Goal: Information Seeking & Learning: Learn about a topic

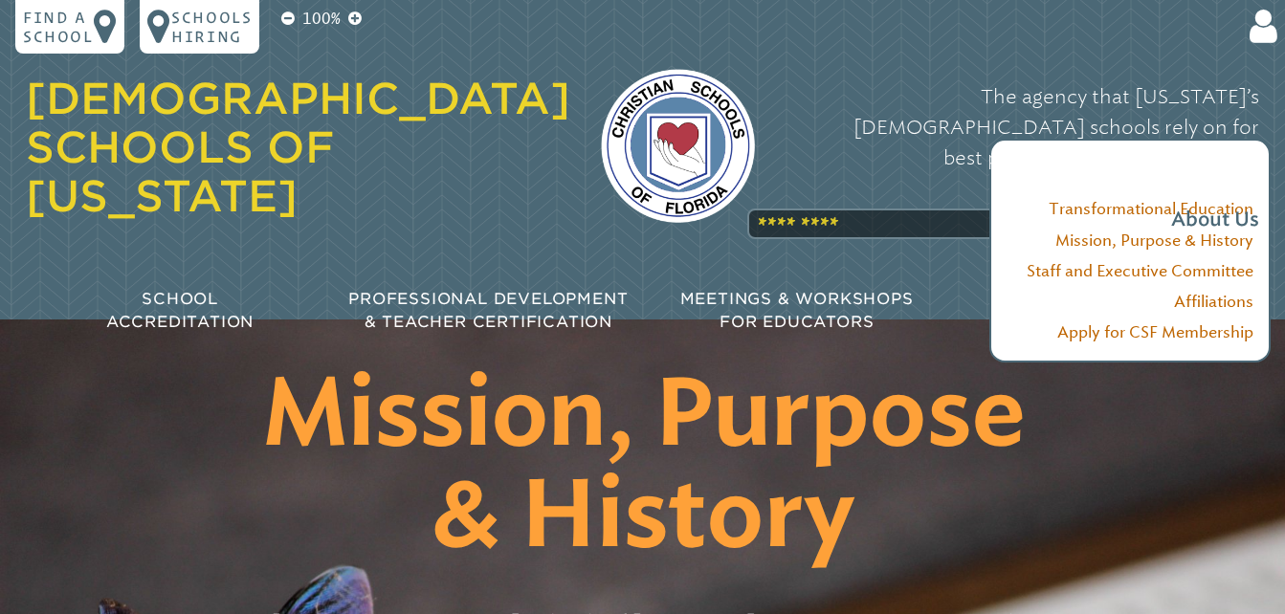
type input "**********"
click at [786, 175] on div "The agency that [US_STATE]’s [DEMOGRAPHIC_DATA] schools rely on for best practi…" at bounding box center [1023, 157] width 474 height 192
click at [801, 180] on div "The agency that [US_STATE]’s [DEMOGRAPHIC_DATA] schools rely on for best practi…" at bounding box center [1023, 157] width 474 height 192
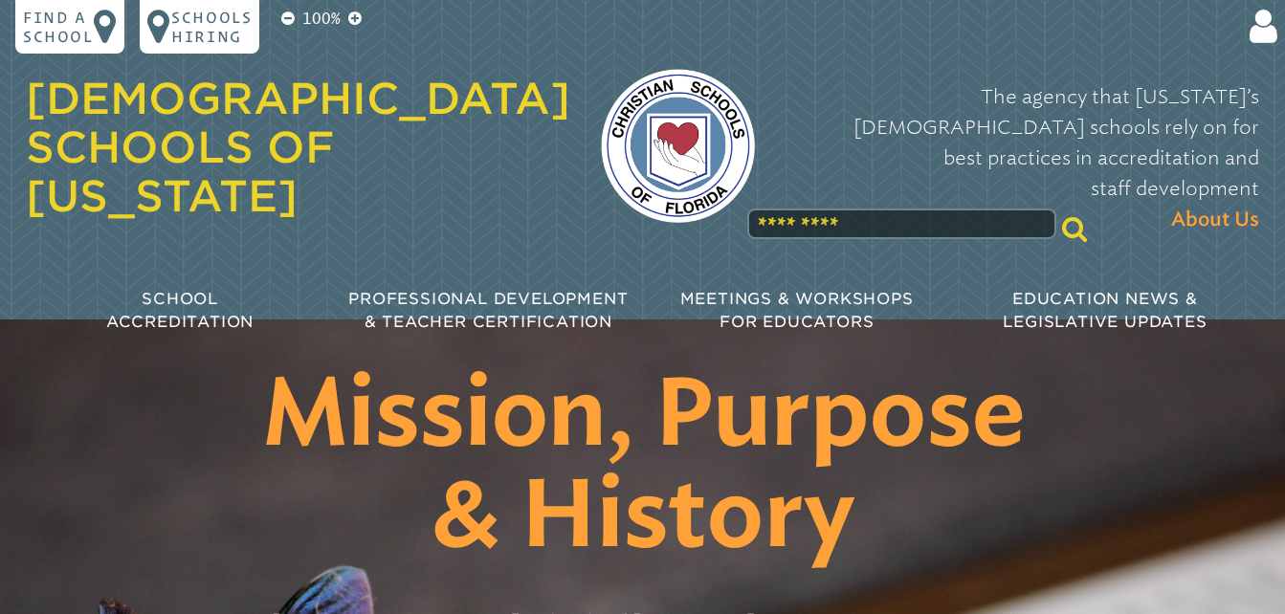
click at [679, 214] on div "Christian Schools of Florida The agency that Florida’s Christian schools rely o…" at bounding box center [643, 182] width 1264 height 365
click at [777, 209] on input "text" at bounding box center [901, 224] width 308 height 31
type input "**********"
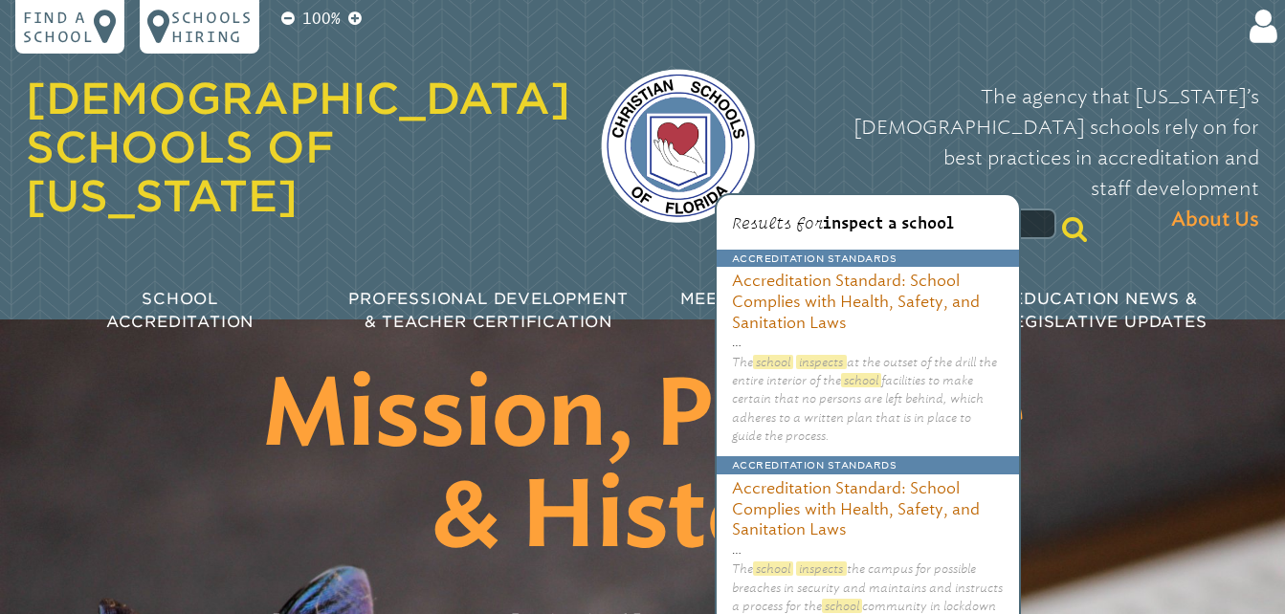
click at [1248, 21] on icon at bounding box center [1259, 27] width 35 height 38
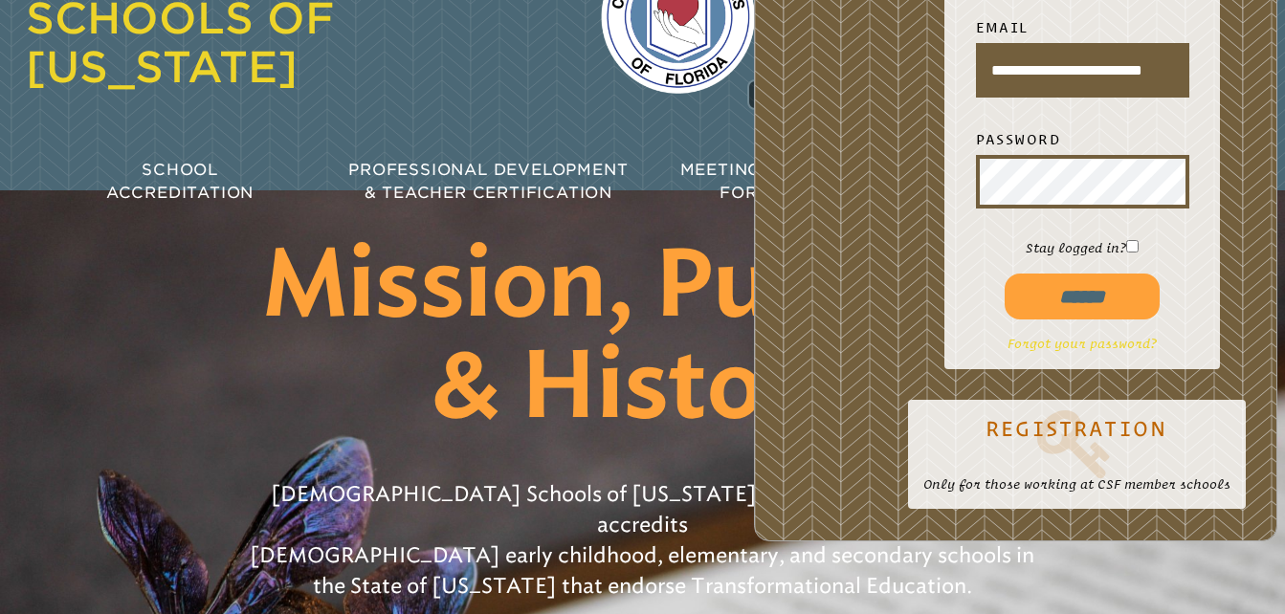
scroll to position [96, 0]
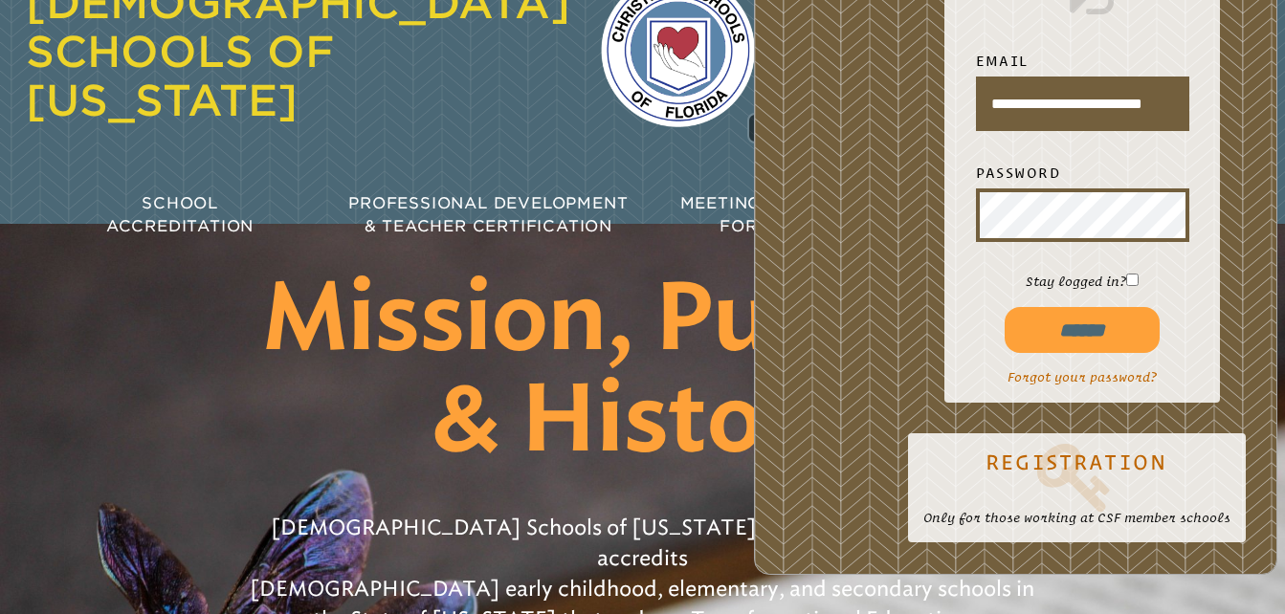
click at [506, 100] on div "[DEMOGRAPHIC_DATA] Schools of [US_STATE]" at bounding box center [298, 51] width 545 height 203
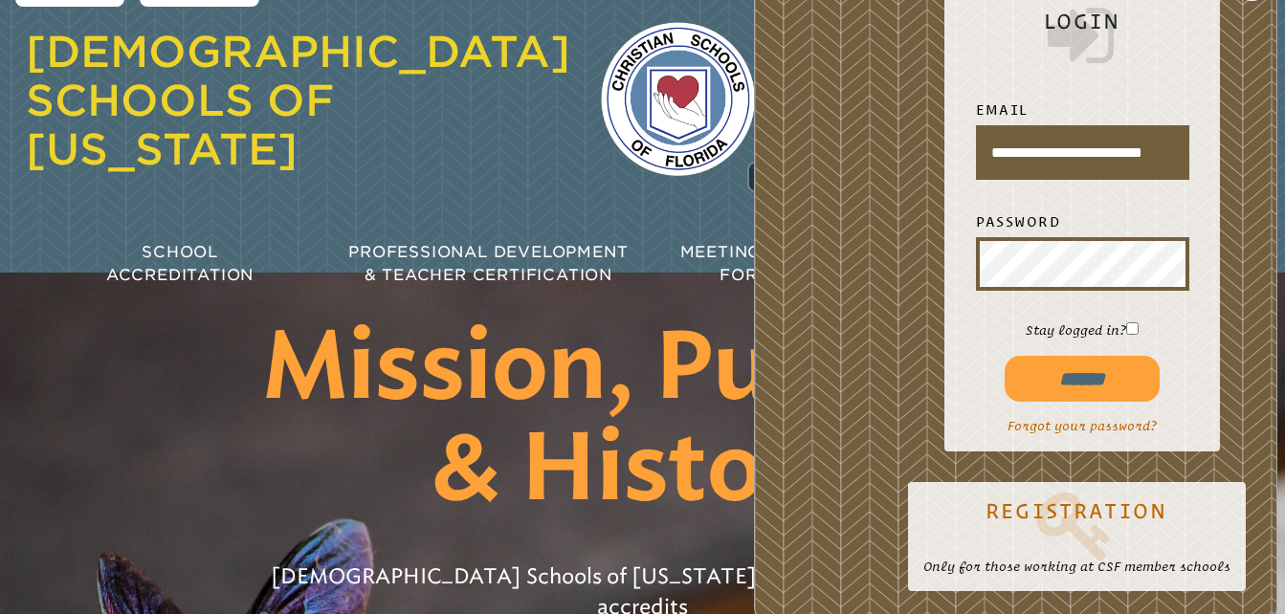
scroll to position [0, 0]
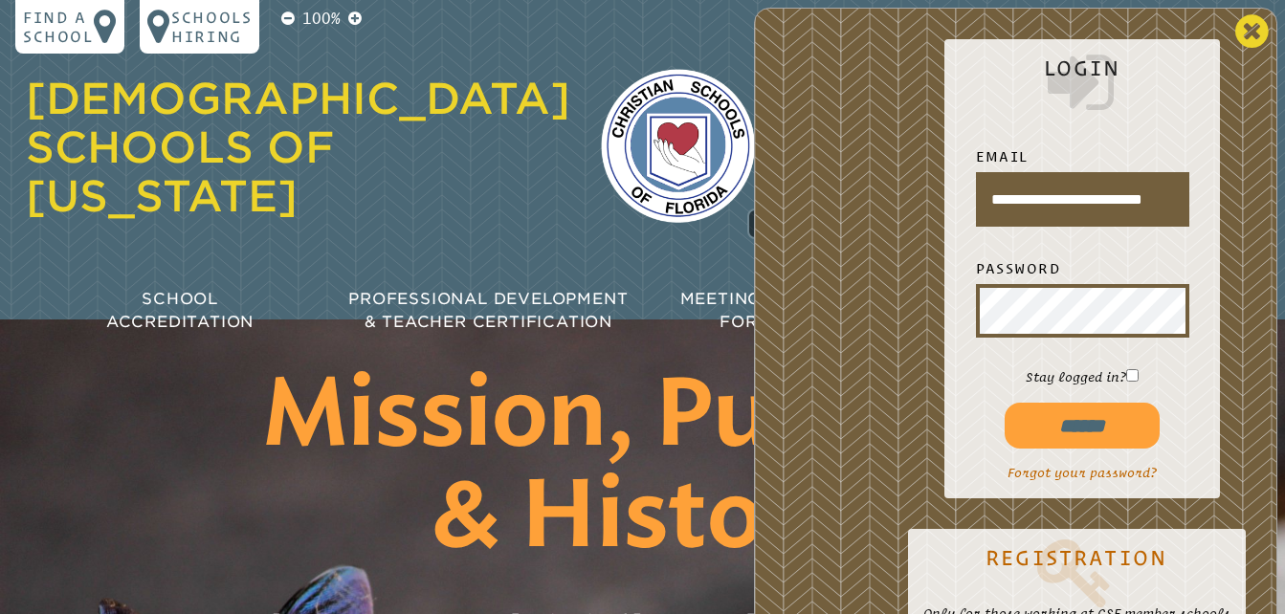
click at [1254, 38] on icon at bounding box center [1252, 31] width 33 height 38
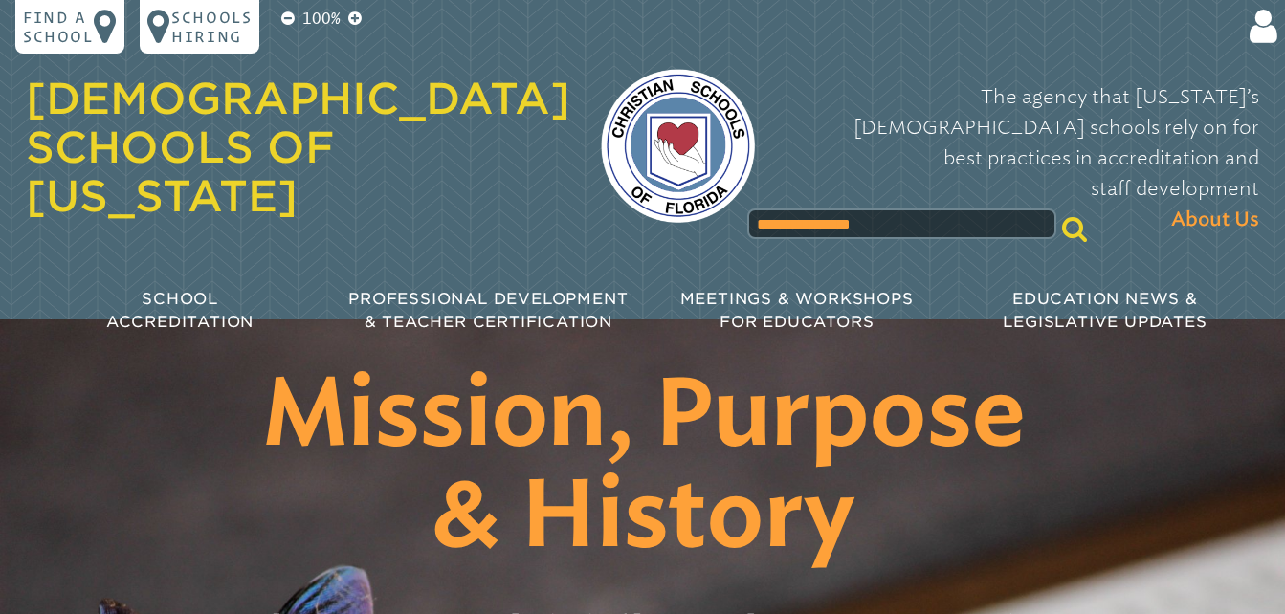
click at [1062, 215] on icon at bounding box center [1074, 228] width 25 height 27
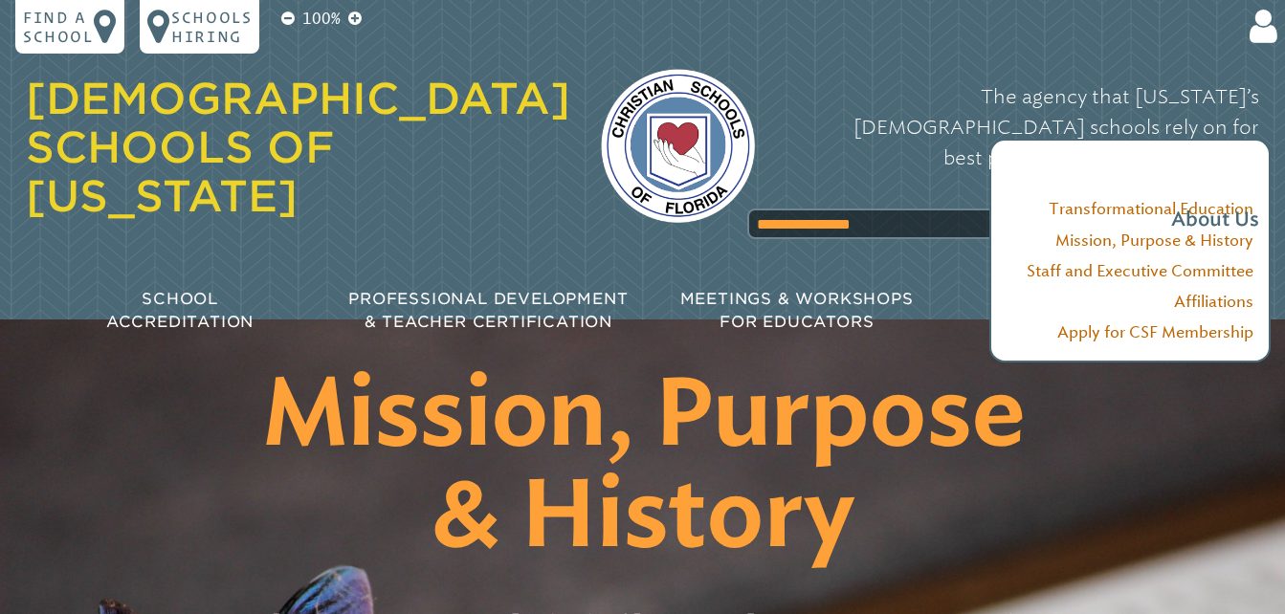
click at [876, 184] on div "The agency that Florida’s Christian schools rely on for best practices in accre…" at bounding box center [1023, 157] width 474 height 192
click at [859, 180] on div "The agency that Florida’s Christian schools rely on for best practices in accre…" at bounding box center [1023, 157] width 474 height 192
click at [850, 175] on div "The agency that Florida’s Christian schools rely on for best practices in accre…" at bounding box center [1023, 157] width 474 height 192
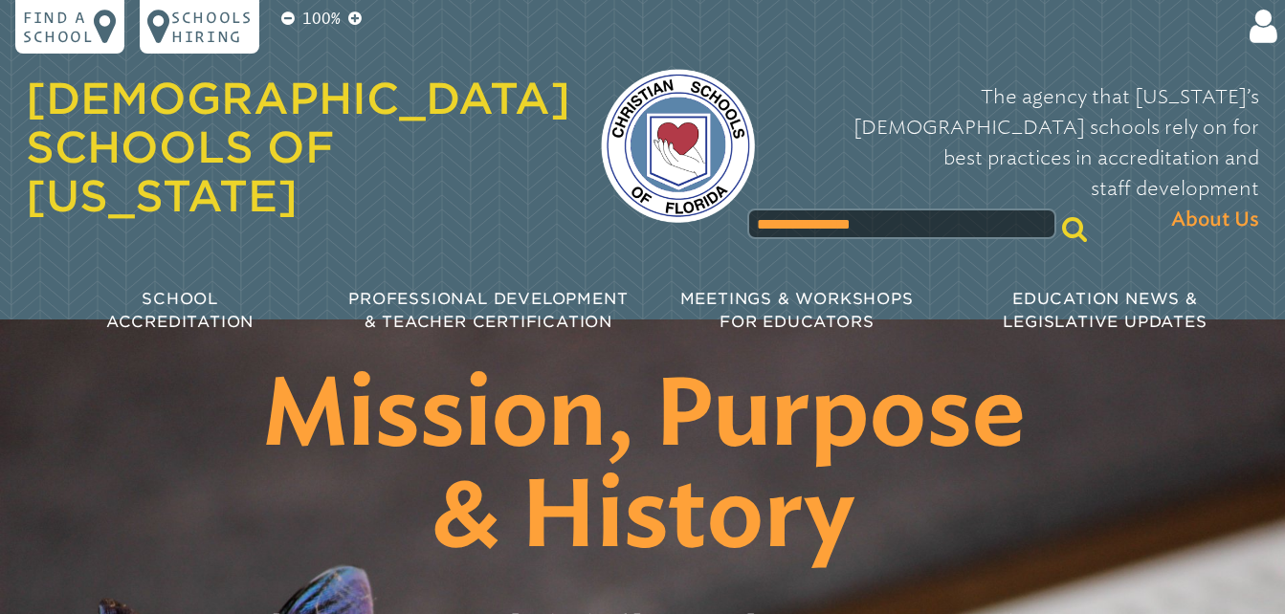
click at [815, 219] on div "**********" at bounding box center [643, 182] width 1264 height 365
click at [872, 209] on input "**********" at bounding box center [901, 224] width 308 height 31
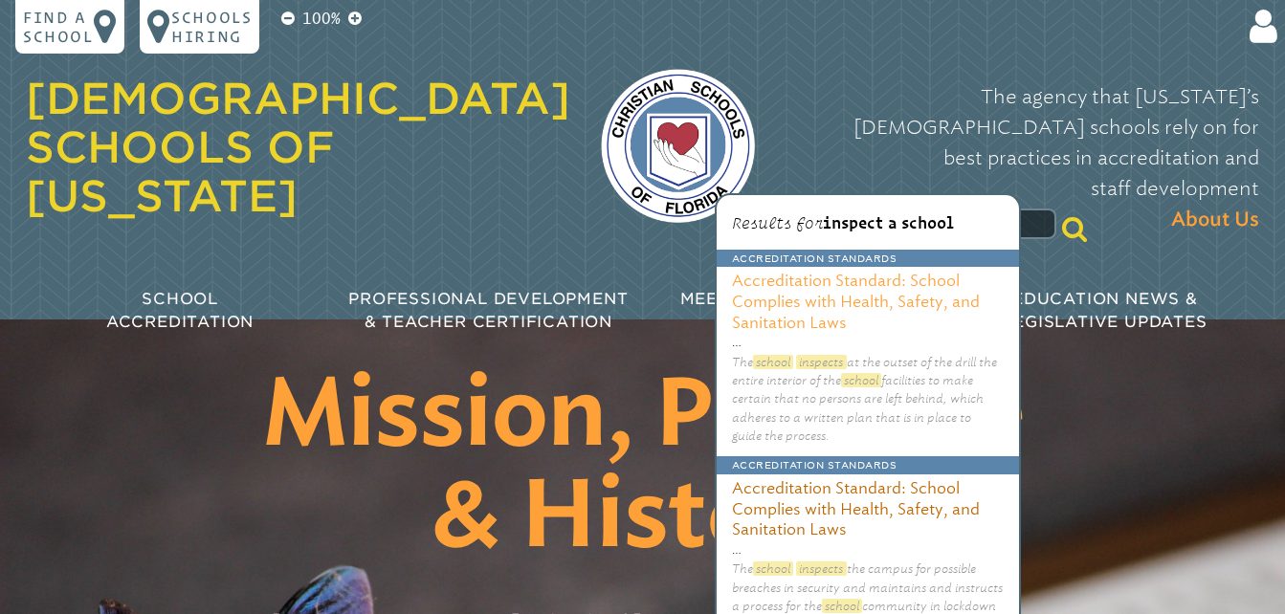
click at [845, 289] on h3 "Accreditation Standard: School Complies with Health, Safety, and Sanitation Laws" at bounding box center [868, 300] width 302 height 66
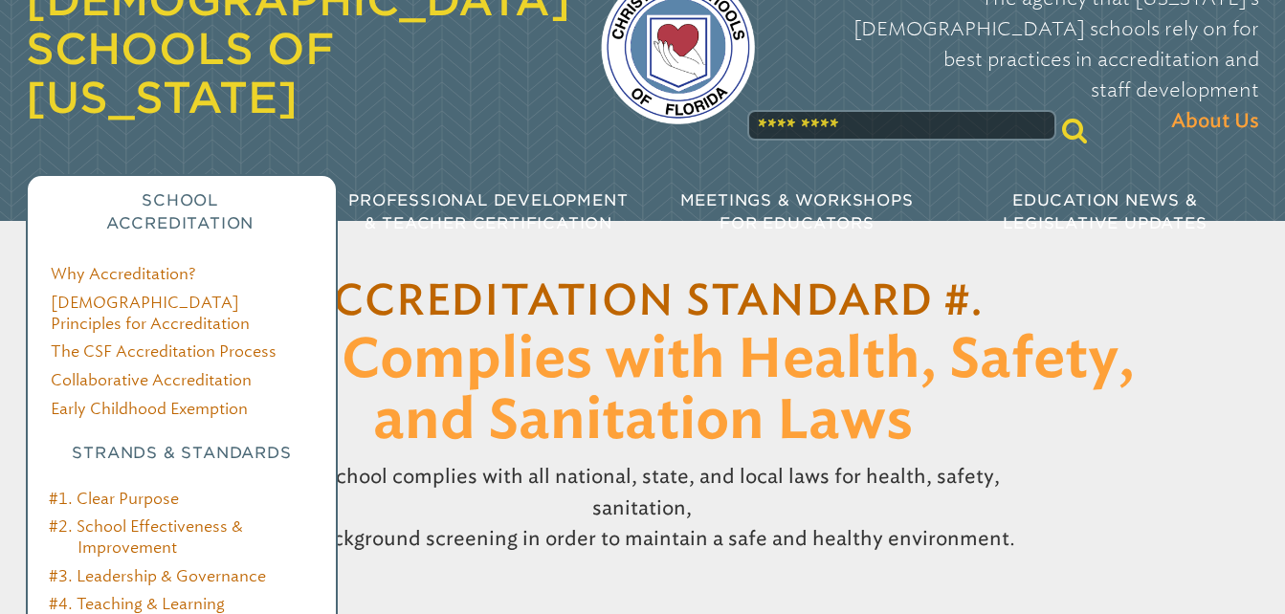
scroll to position [191, 0]
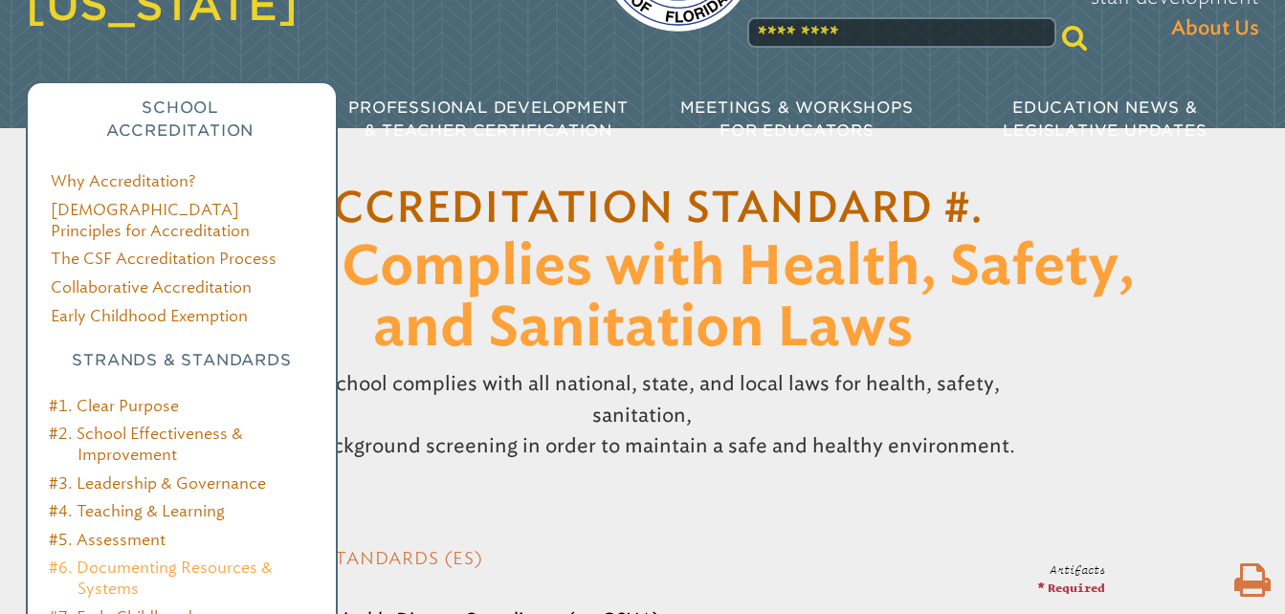
type input "**********"
click at [138, 559] on link "#6. Documenting Resources & Systems" at bounding box center [161, 578] width 224 height 39
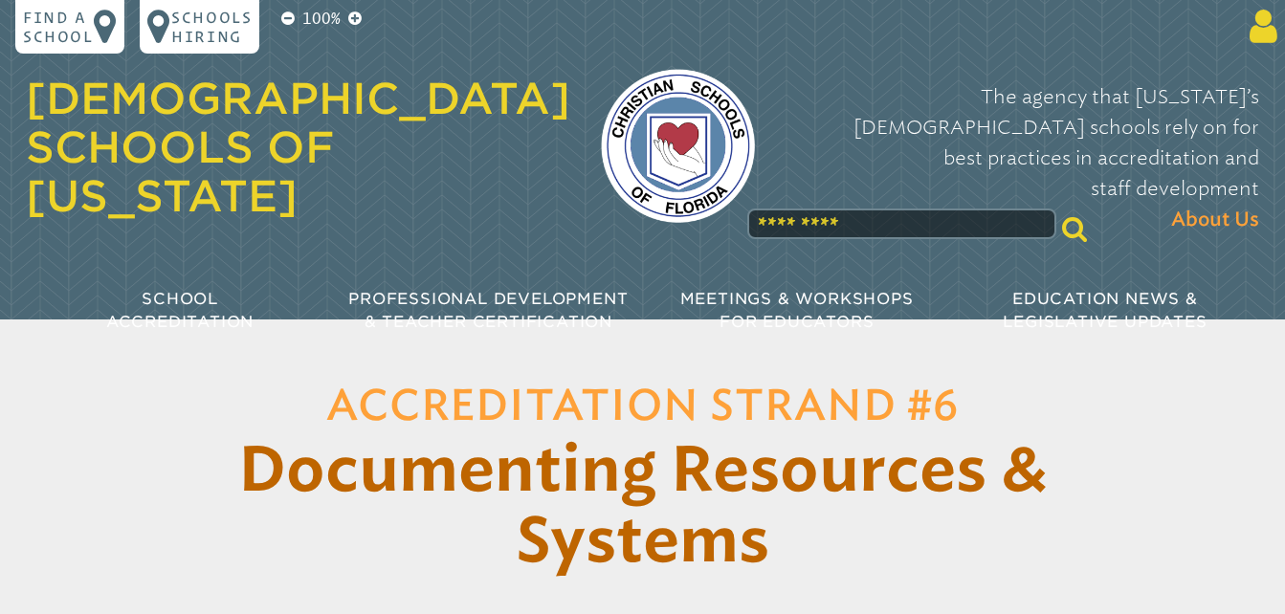
click at [1251, 32] on icon at bounding box center [1259, 27] width 35 height 38
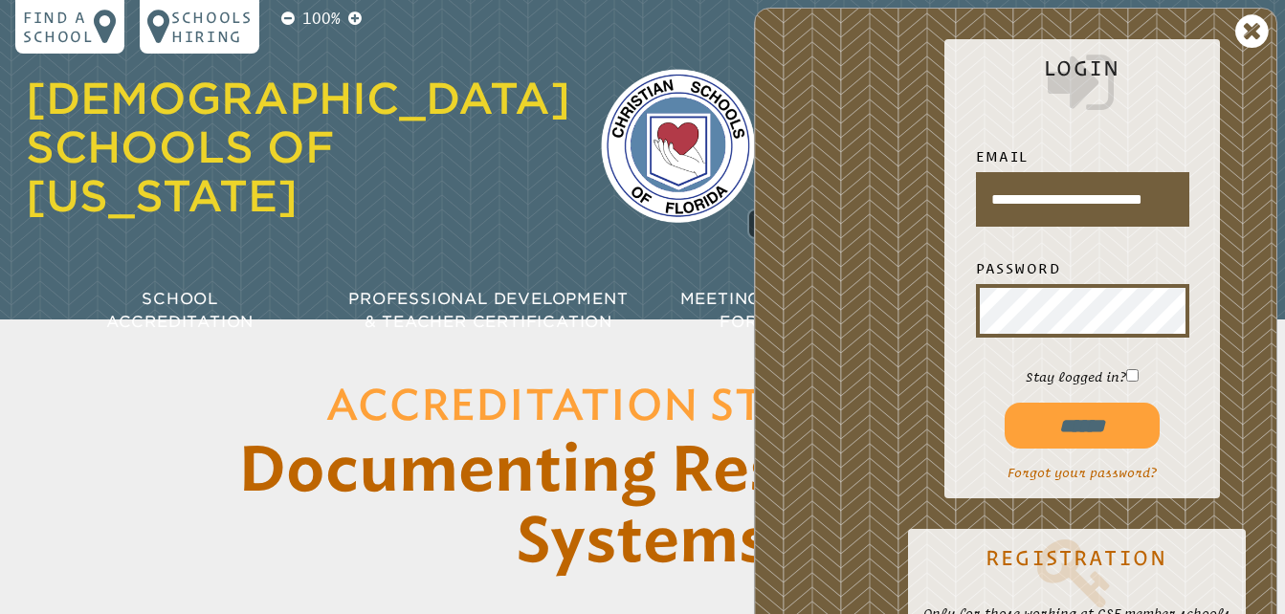
click at [1069, 428] on input "******" at bounding box center [1082, 426] width 154 height 46
type input "**********"
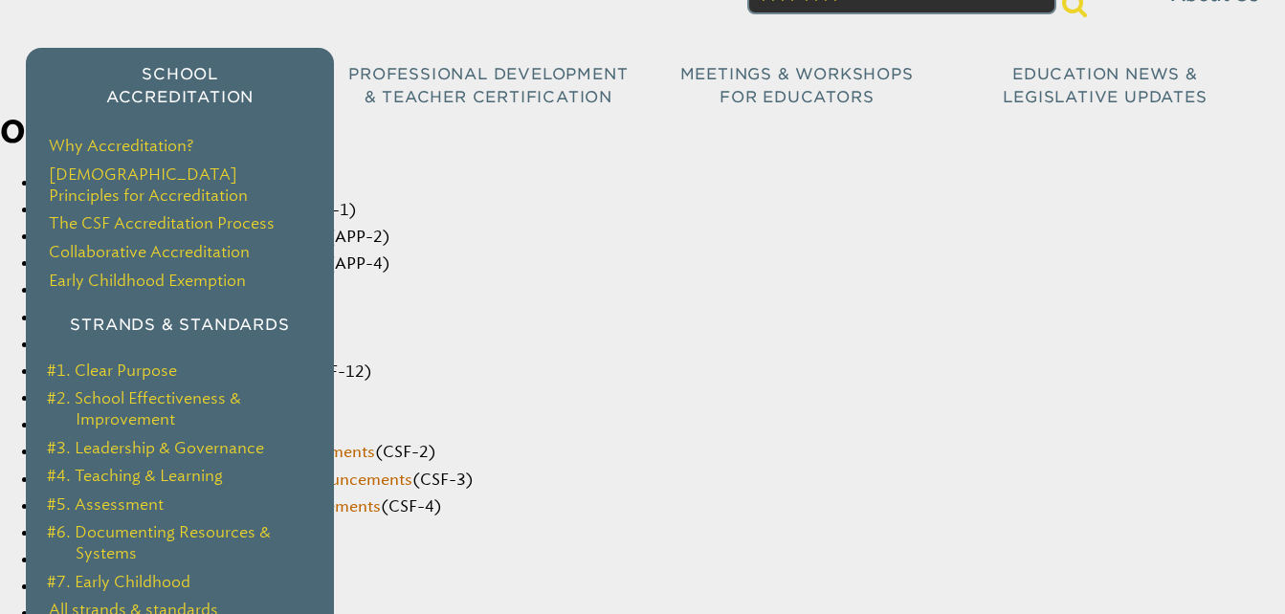
scroll to position [191, 0]
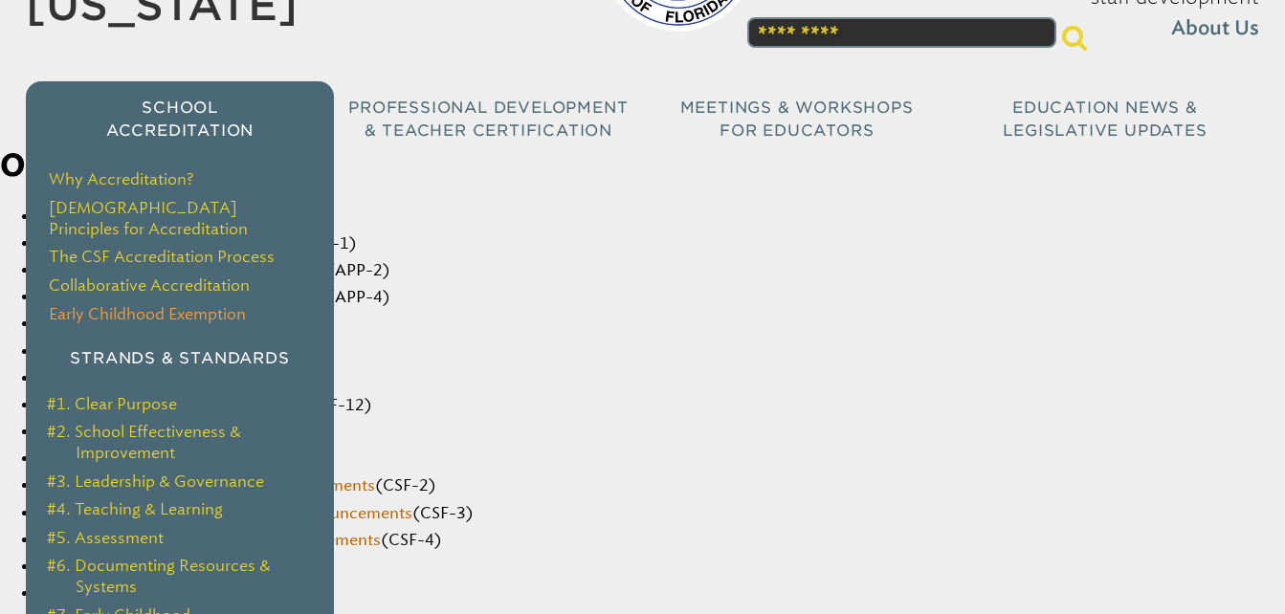
click at [169, 305] on link "Early Childhood Exemption" at bounding box center [147, 314] width 197 height 18
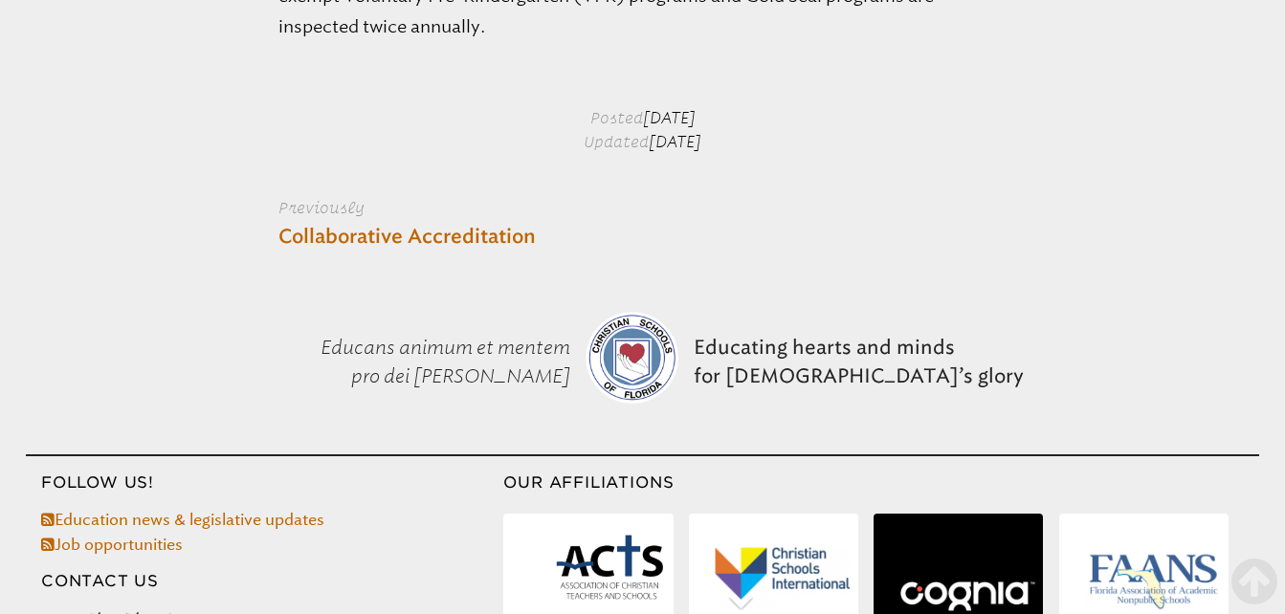
scroll to position [1148, 0]
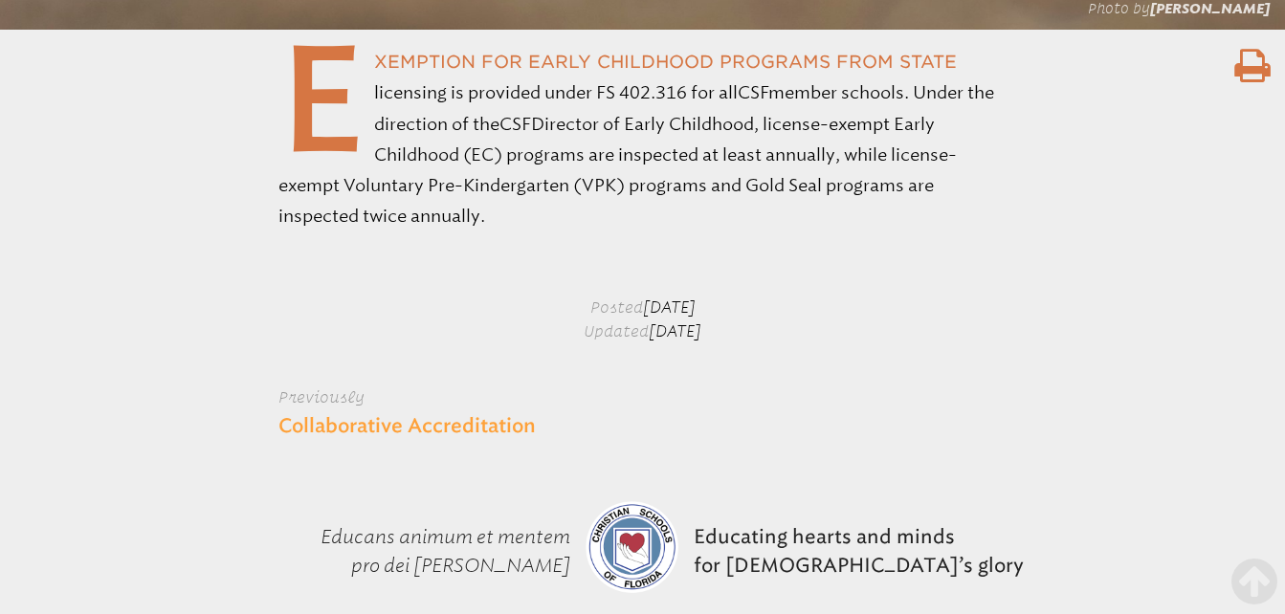
click at [514, 419] on link "Collaborative Accreditation" at bounding box center [406, 426] width 257 height 29
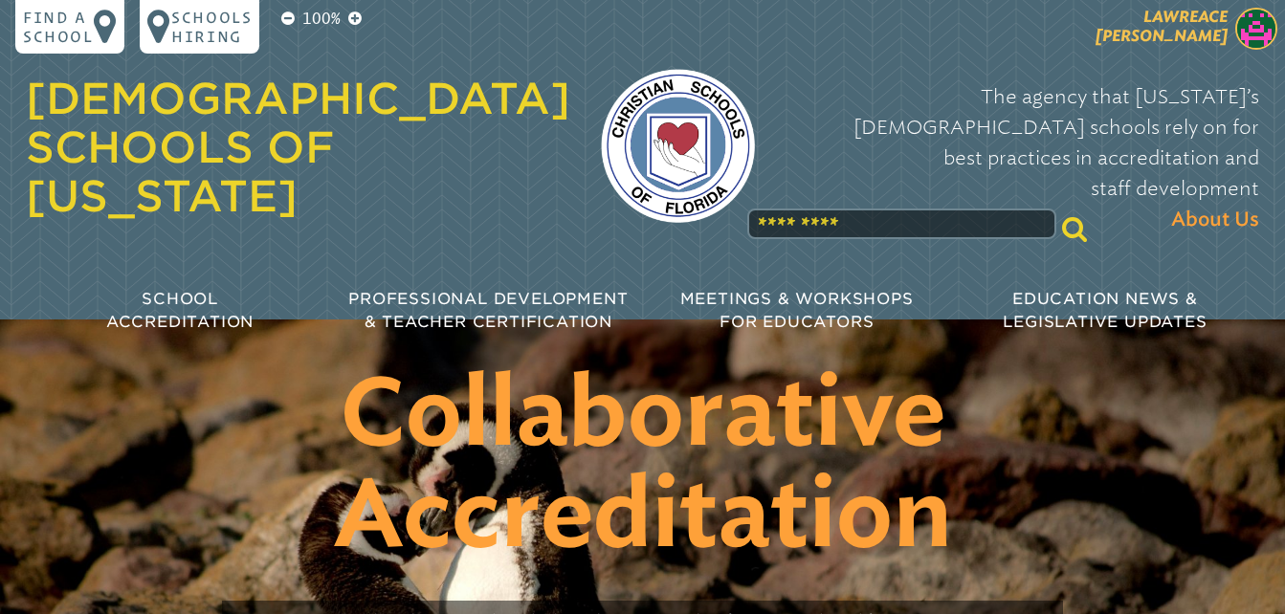
click at [1260, 32] on img at bounding box center [1257, 29] width 42 height 42
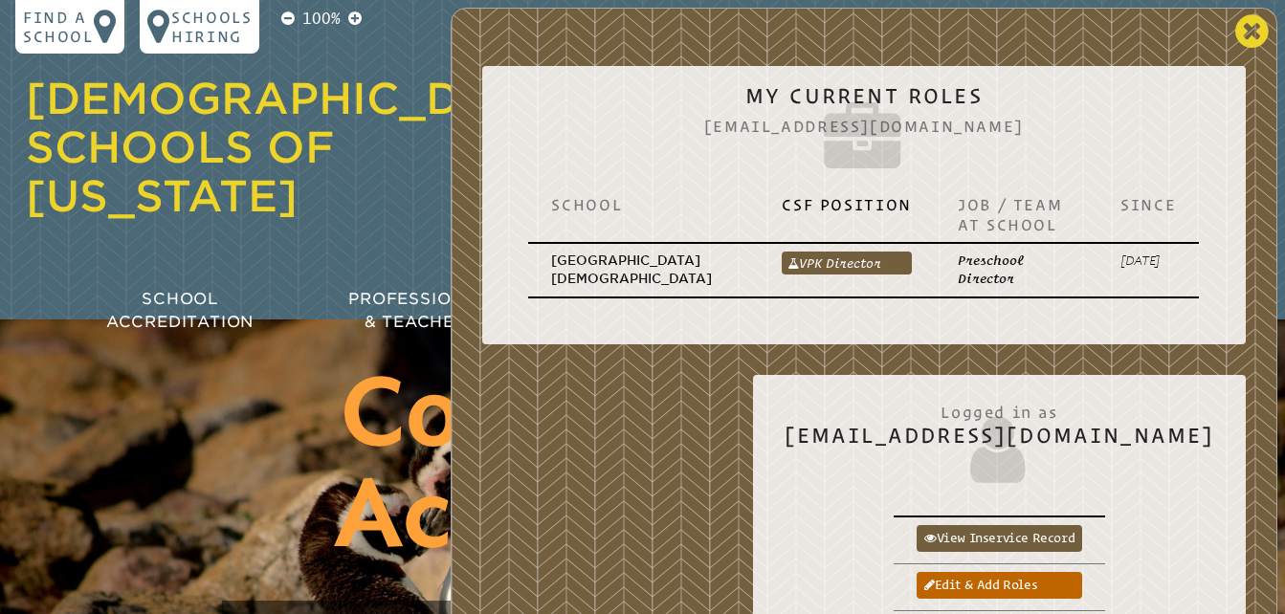
click at [1246, 33] on icon at bounding box center [1252, 31] width 33 height 38
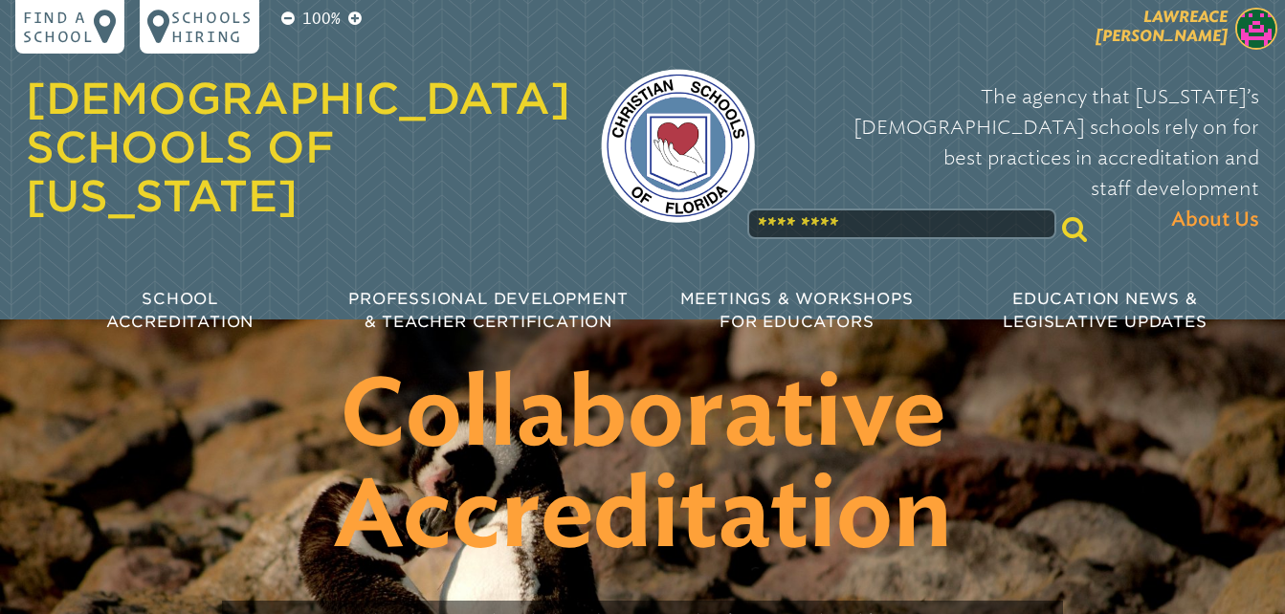
click at [1187, 33] on span "Lawreace Hernandez" at bounding box center [1162, 26] width 132 height 37
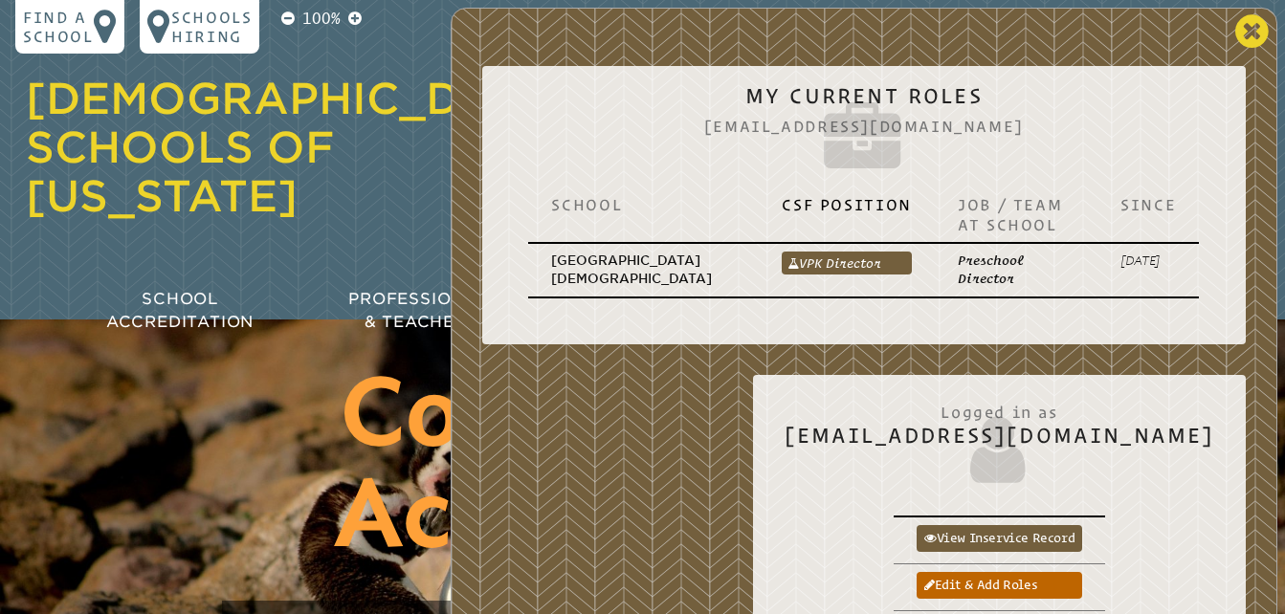
click at [1245, 25] on icon at bounding box center [1252, 31] width 33 height 38
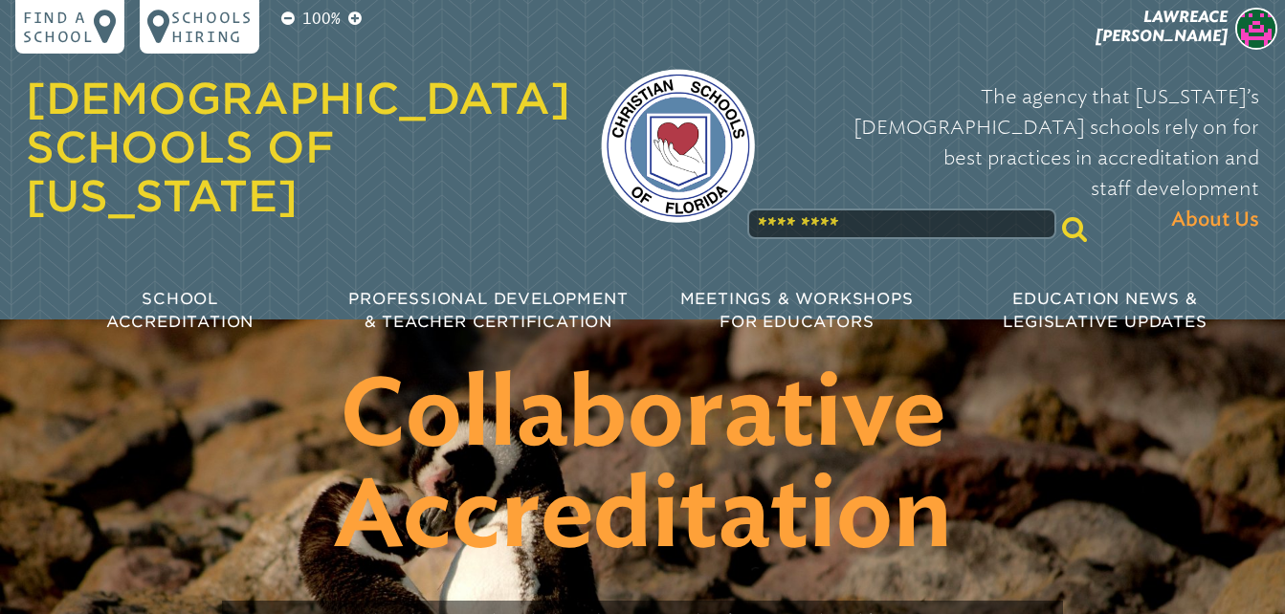
click at [658, 116] on img at bounding box center [678, 146] width 154 height 154
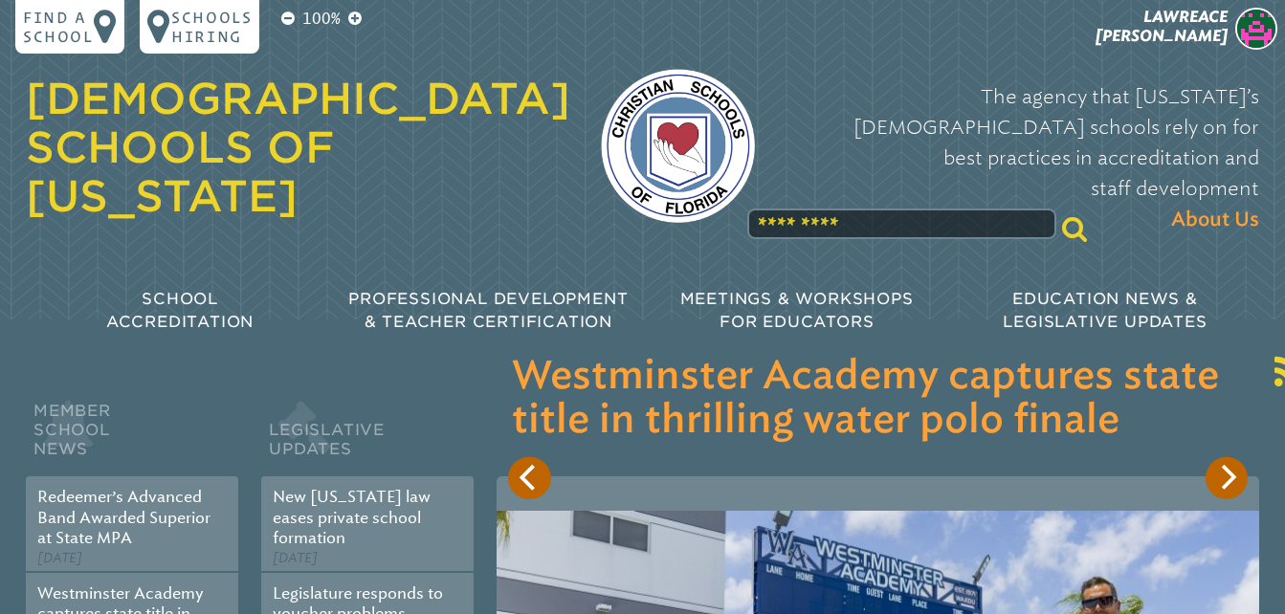
click at [842, 209] on input "text" at bounding box center [901, 224] width 308 height 31
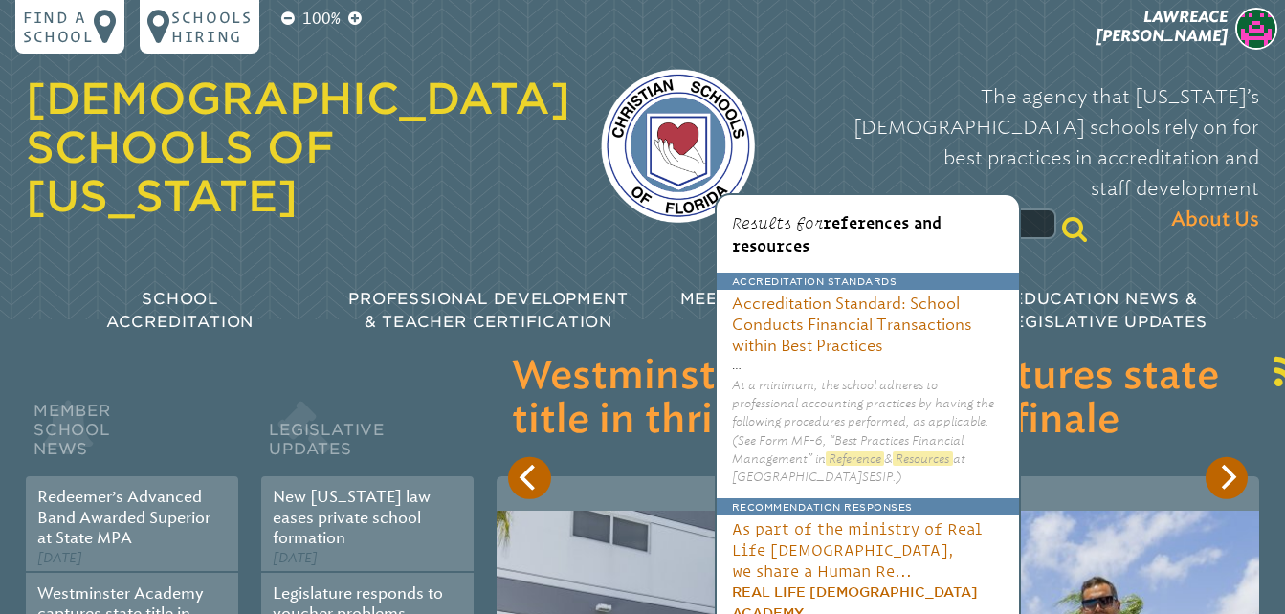
type input "**********"
click at [710, 17] on div "**********" at bounding box center [643, 125] width 1234 height 250
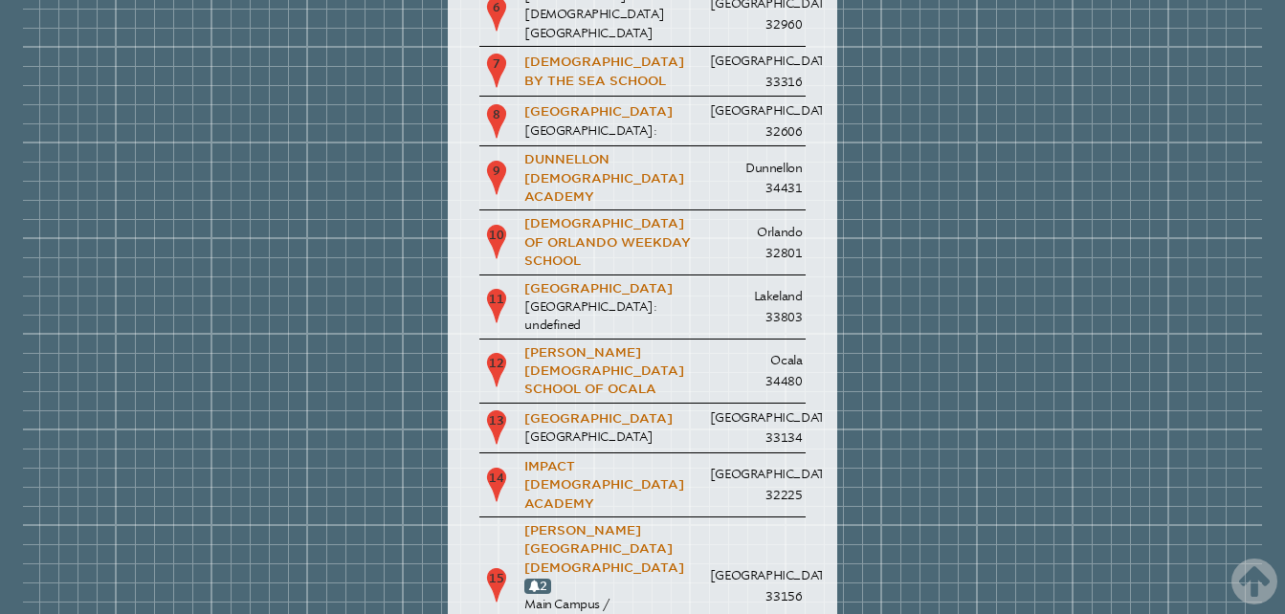
scroll to position [2775, 0]
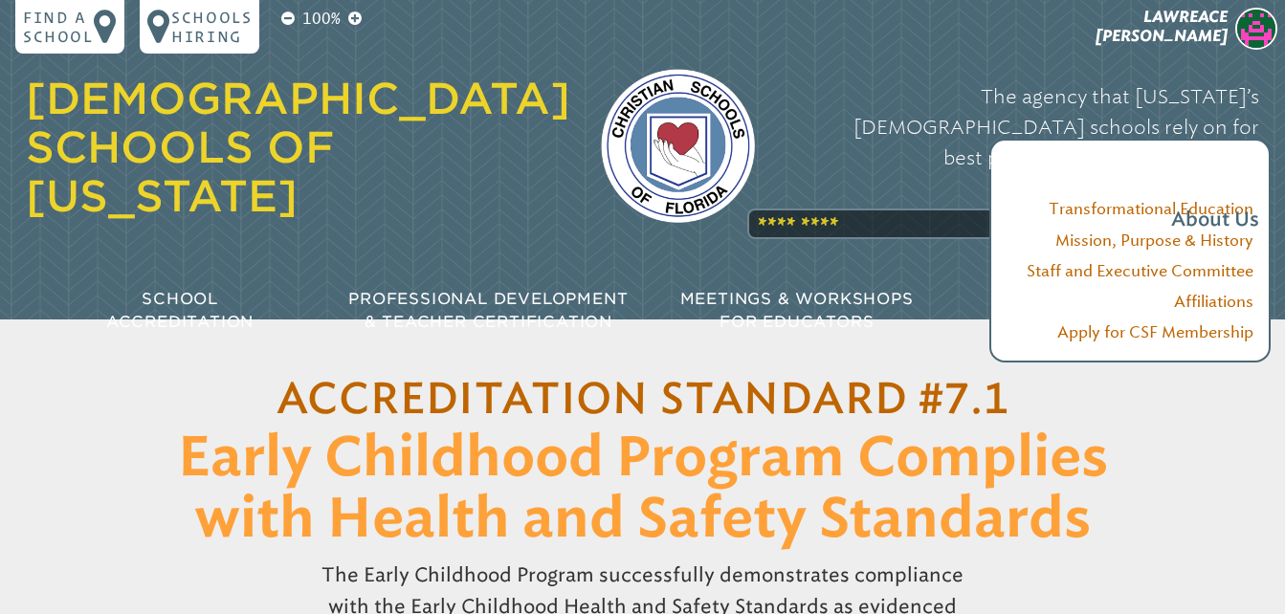
click at [823, 172] on div "The agency that [US_STATE]’s [DEMOGRAPHIC_DATA] schools rely on for best practi…" at bounding box center [1023, 157] width 474 height 192
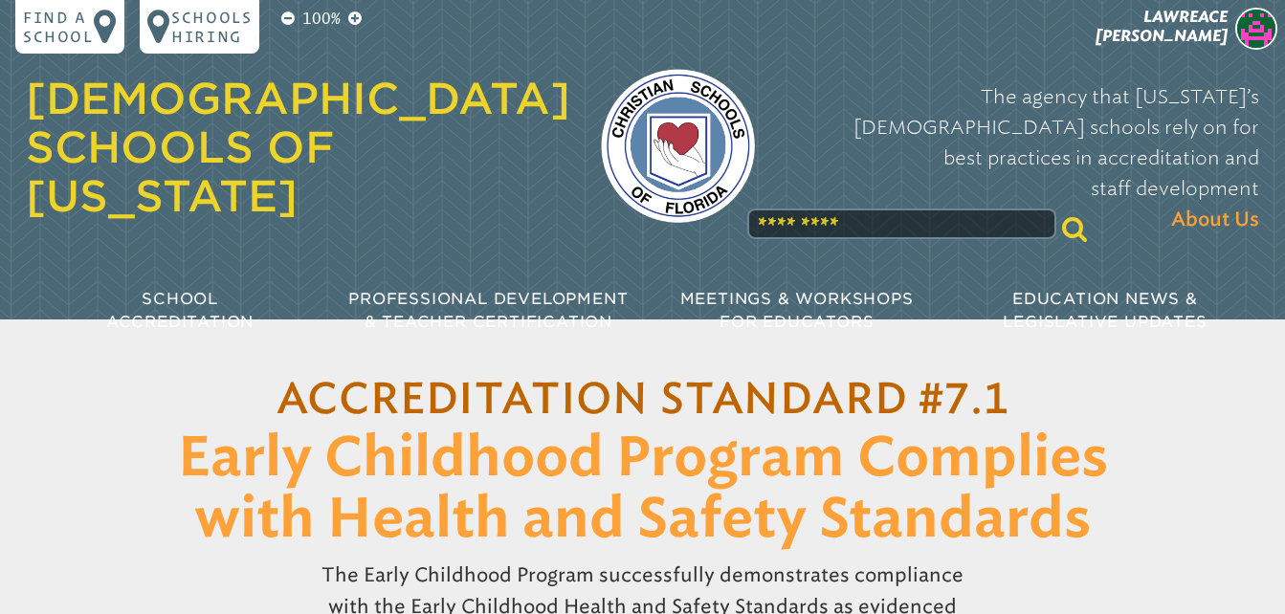
click at [800, 206] on div at bounding box center [919, 229] width 350 height 48
click at [800, 209] on input "text" at bounding box center [901, 224] width 308 height 31
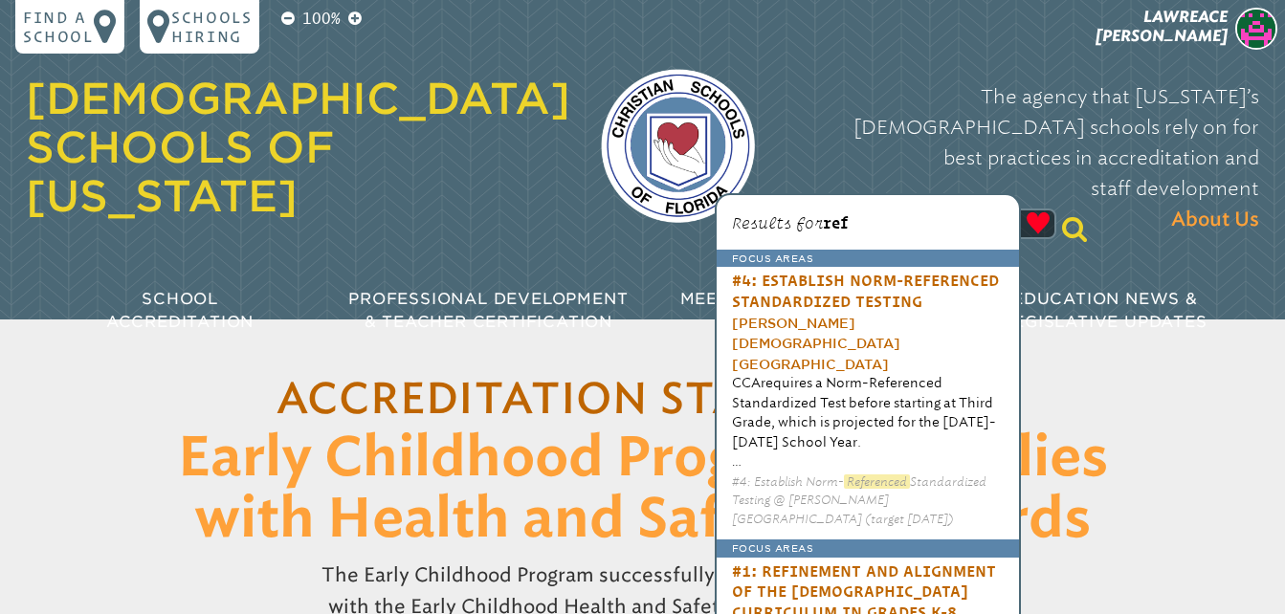
type input "**********"
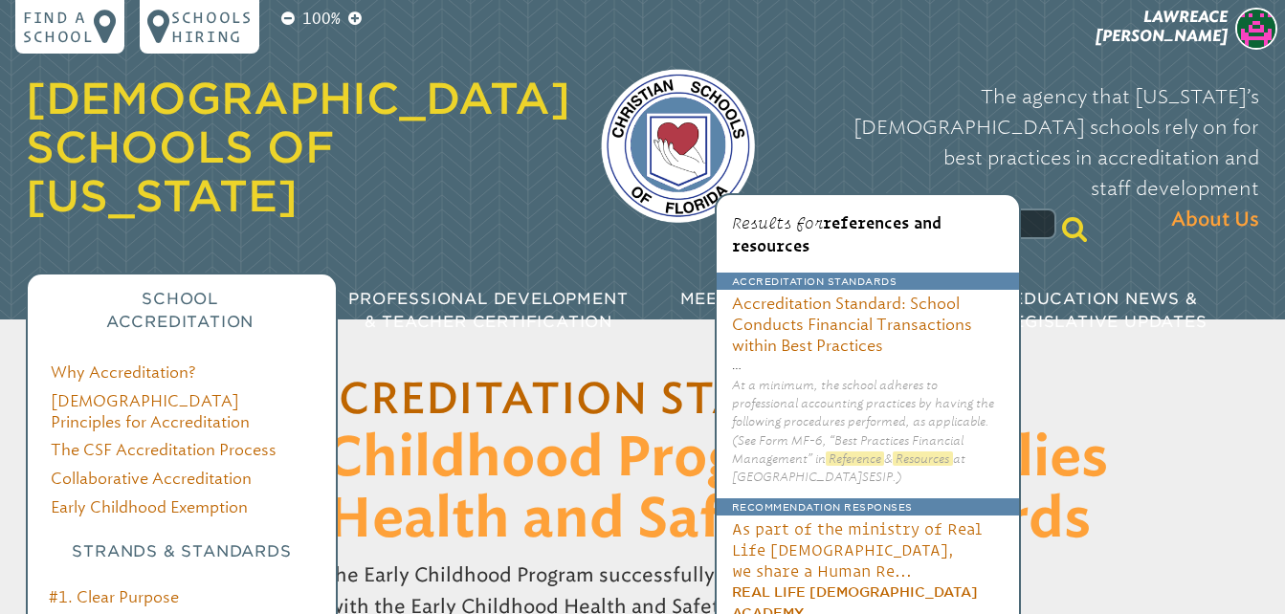
scroll to position [287, 0]
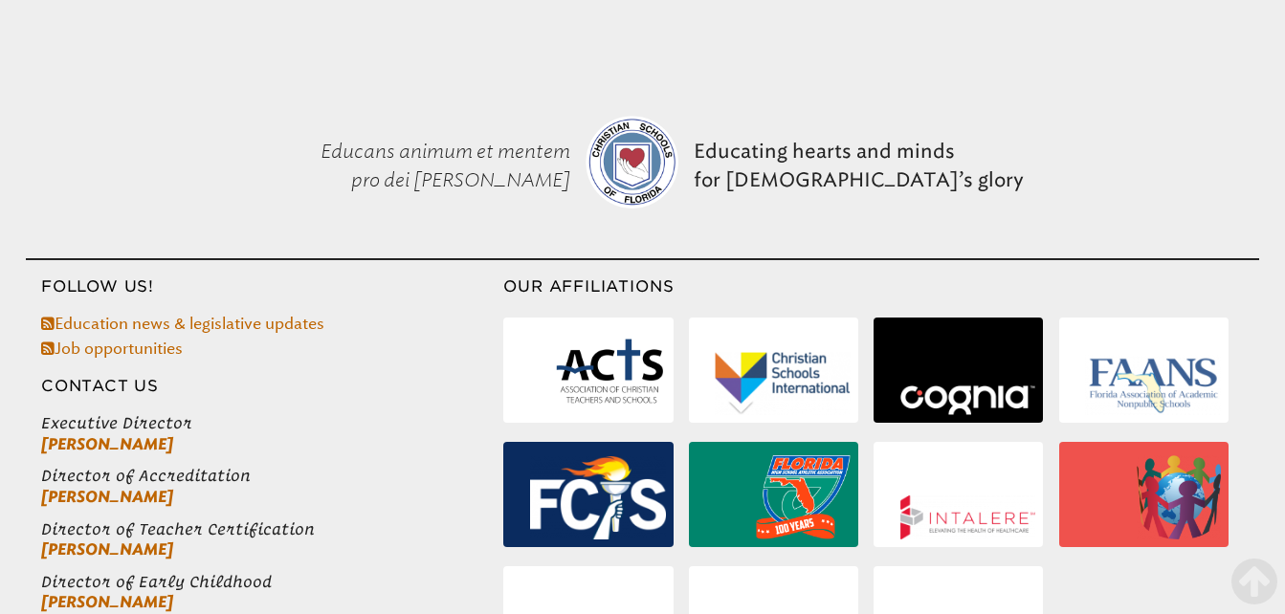
scroll to position [1769, 0]
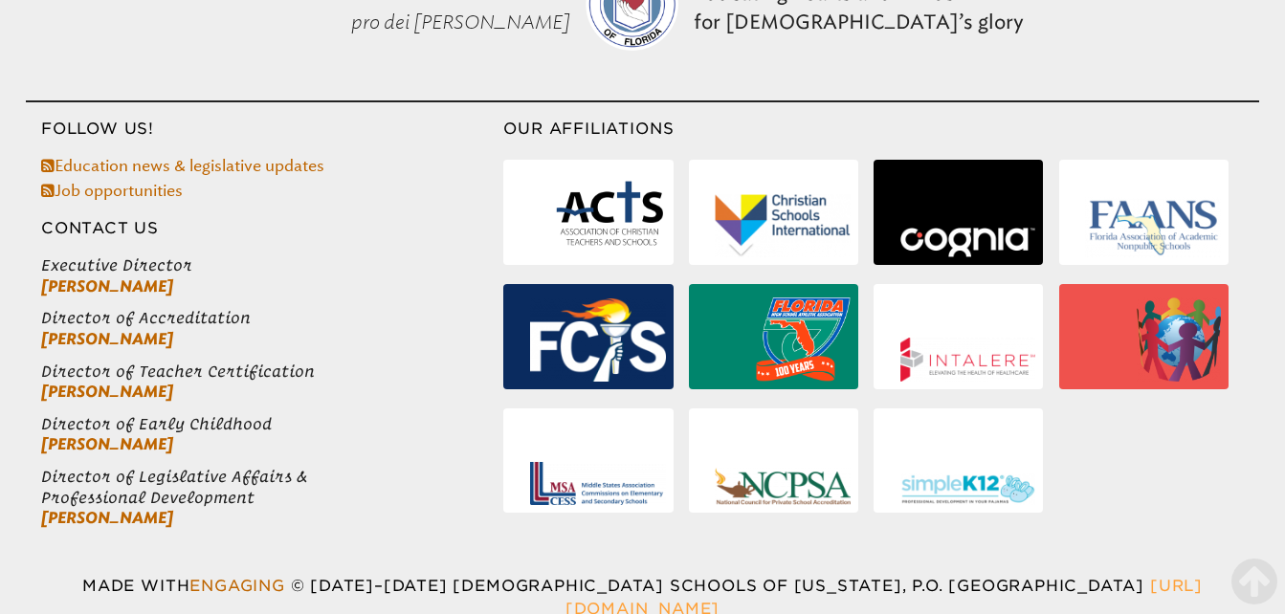
click at [1091, 577] on link "[URL][DOMAIN_NAME]" at bounding box center [884, 597] width 637 height 41
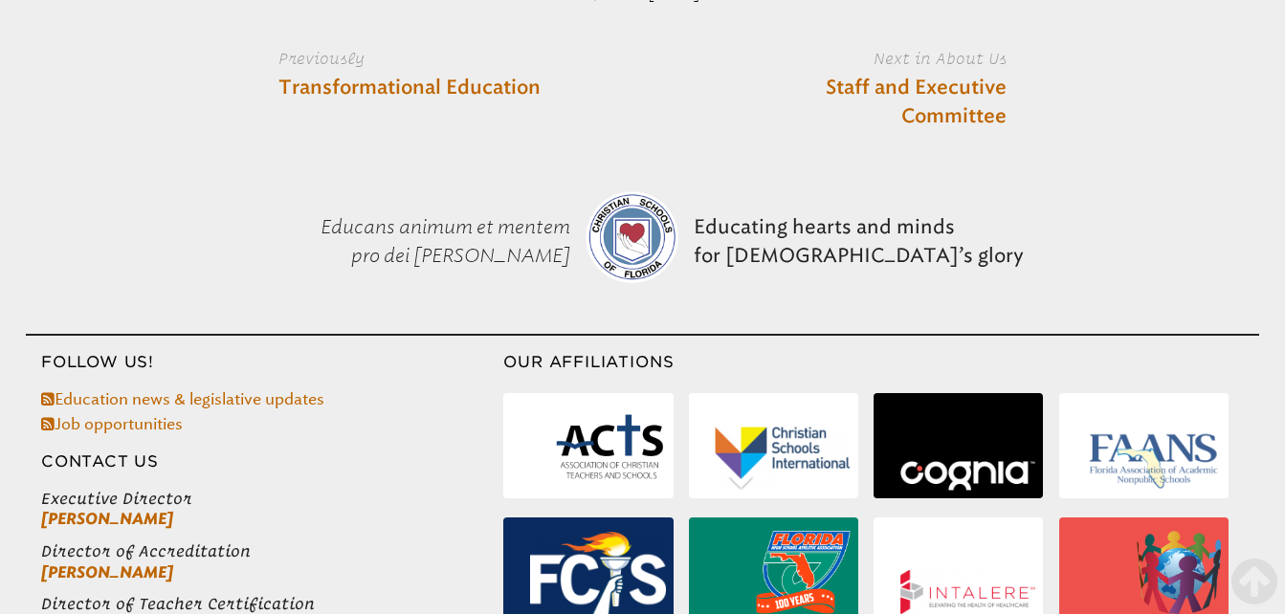
scroll to position [2835, 0]
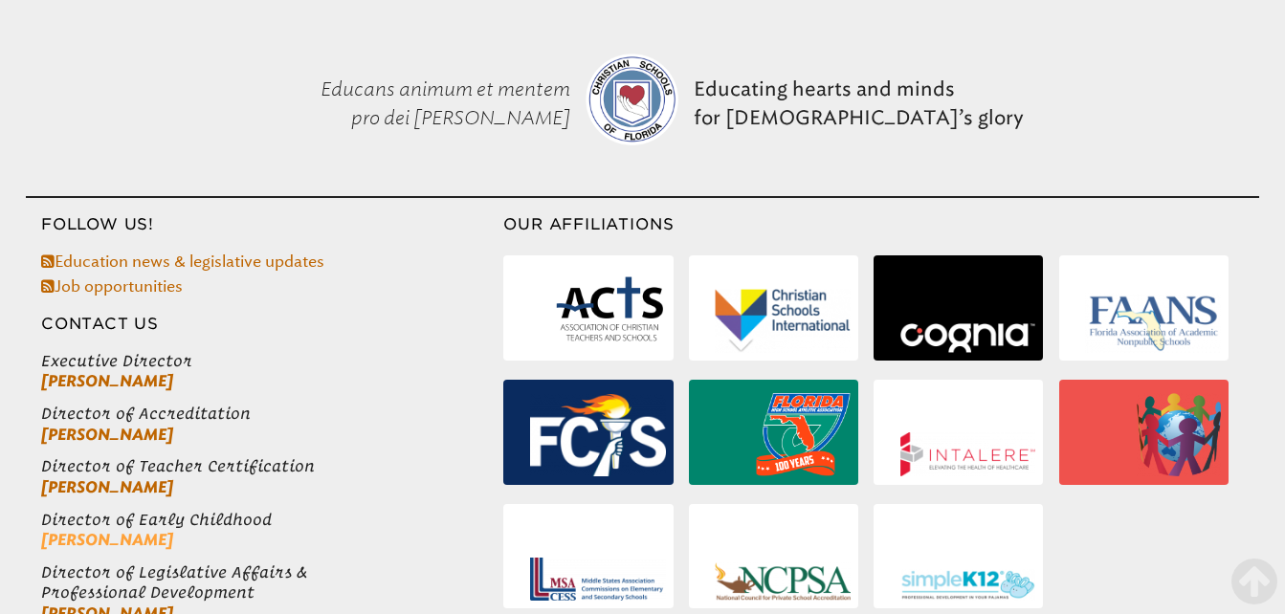
click at [82, 531] on link "[PERSON_NAME]" at bounding box center [107, 540] width 132 height 18
click at [944, 54] on p "Educating hearts and minds for God’s glory" at bounding box center [858, 103] width 345 height 154
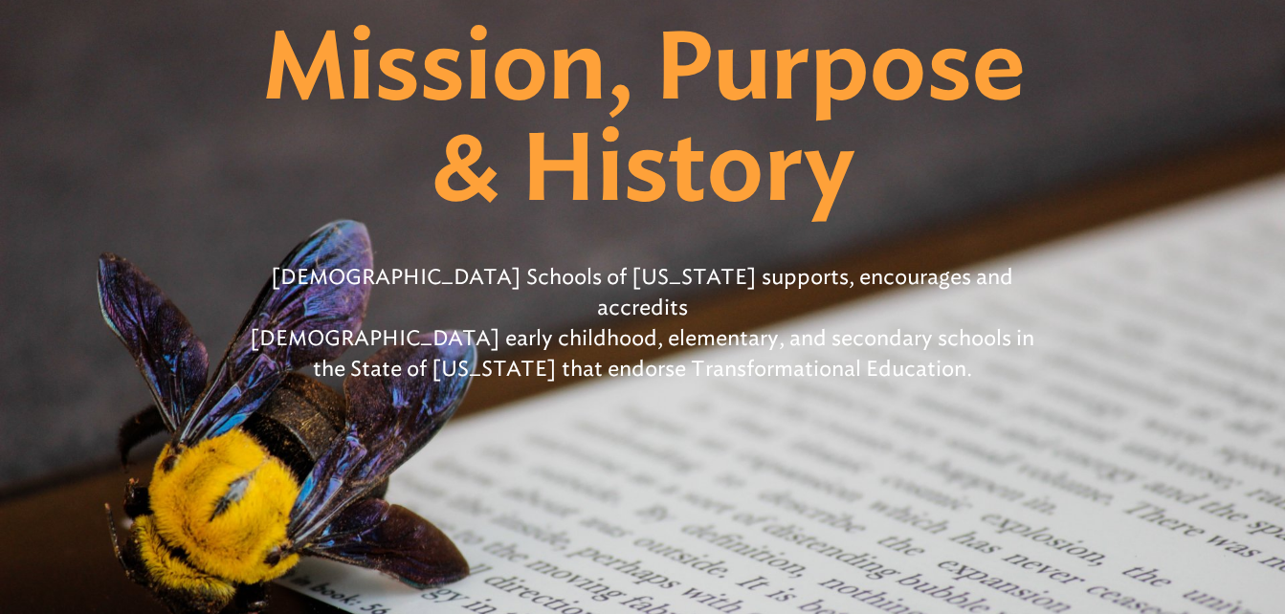
scroll to position [0, 0]
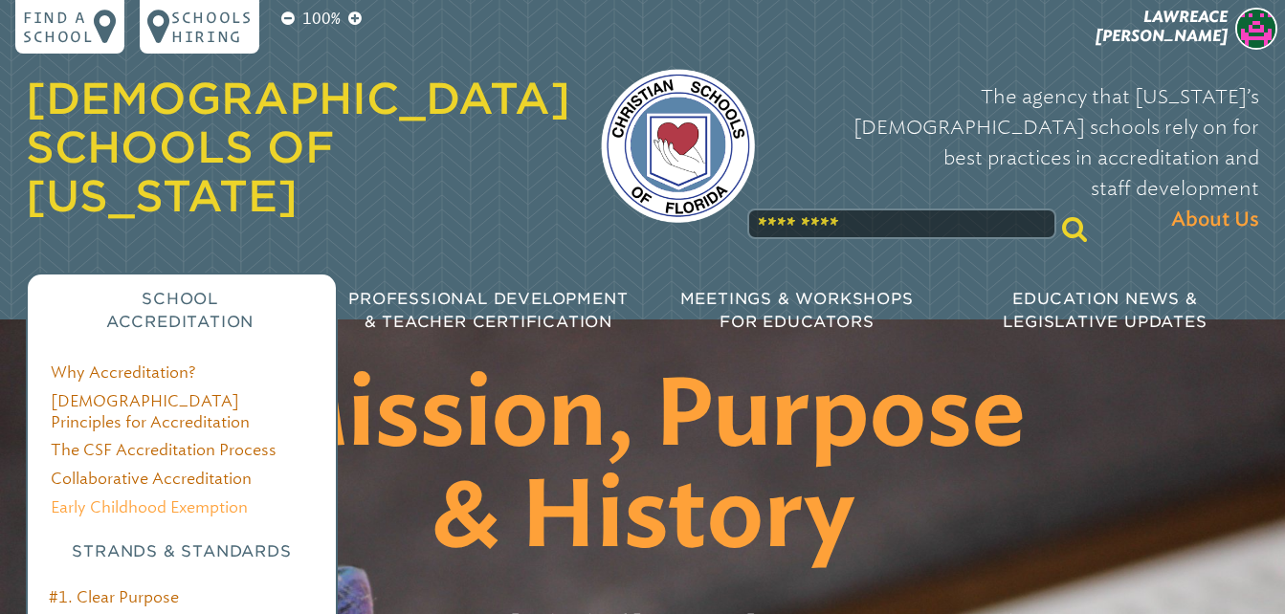
click at [199, 499] on link "Early Childhood Exemption" at bounding box center [149, 508] width 197 height 18
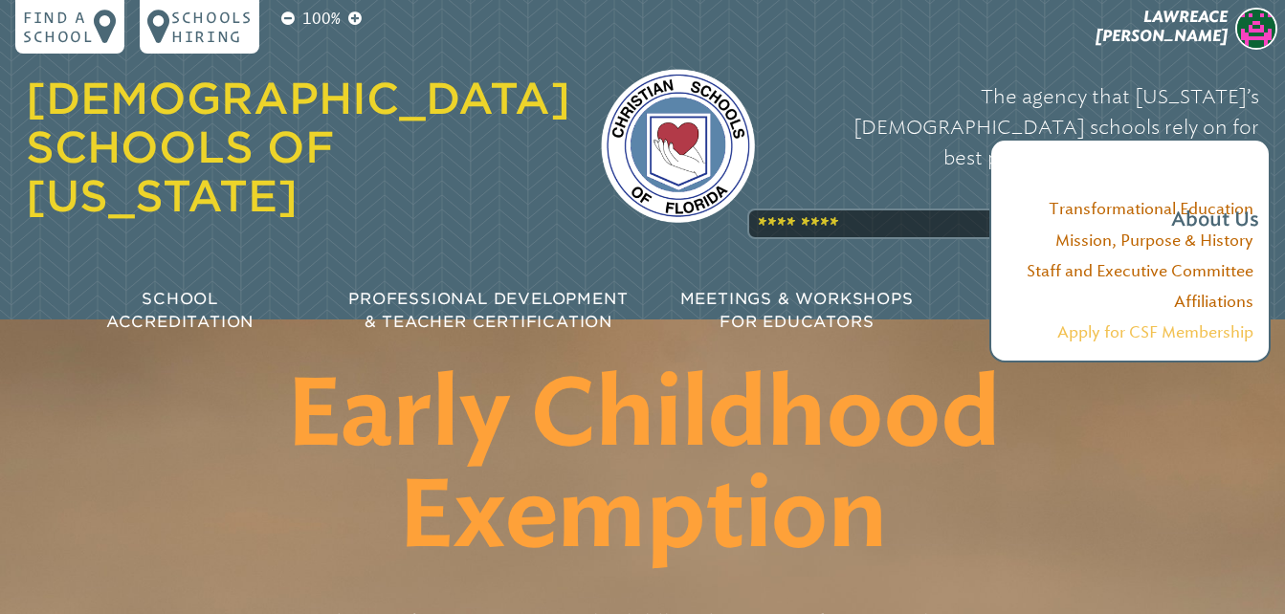
click at [1212, 334] on link "Apply for CSF Membership" at bounding box center [1156, 332] width 196 height 18
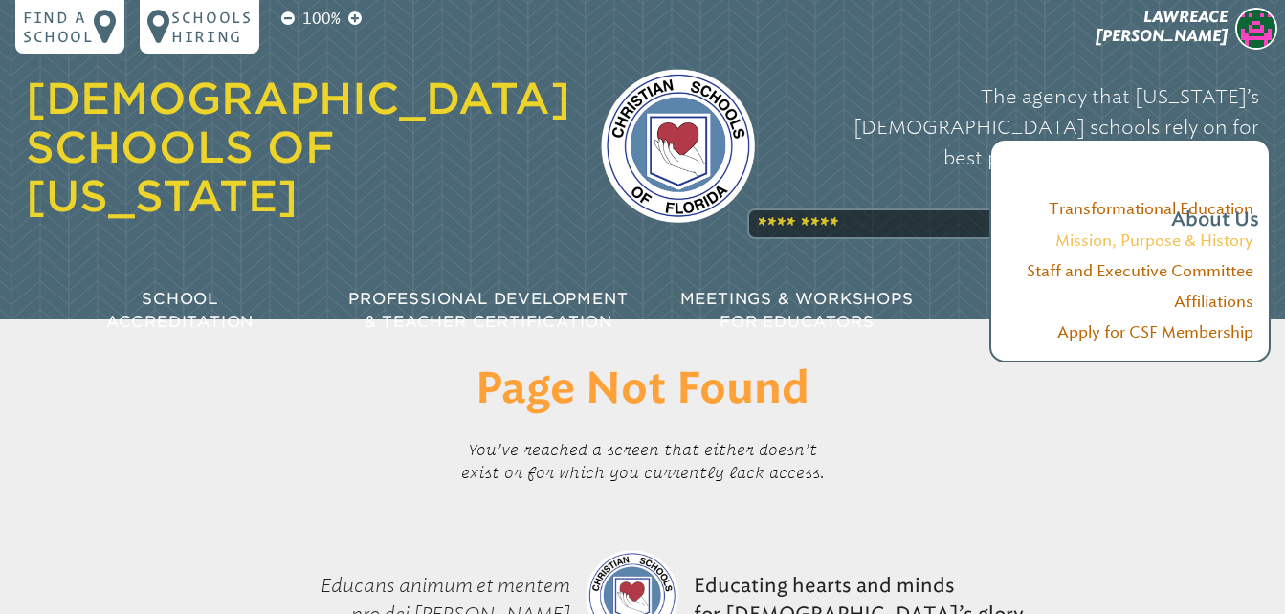
click at [1117, 239] on link "Mission, Purpose & History" at bounding box center [1155, 241] width 198 height 18
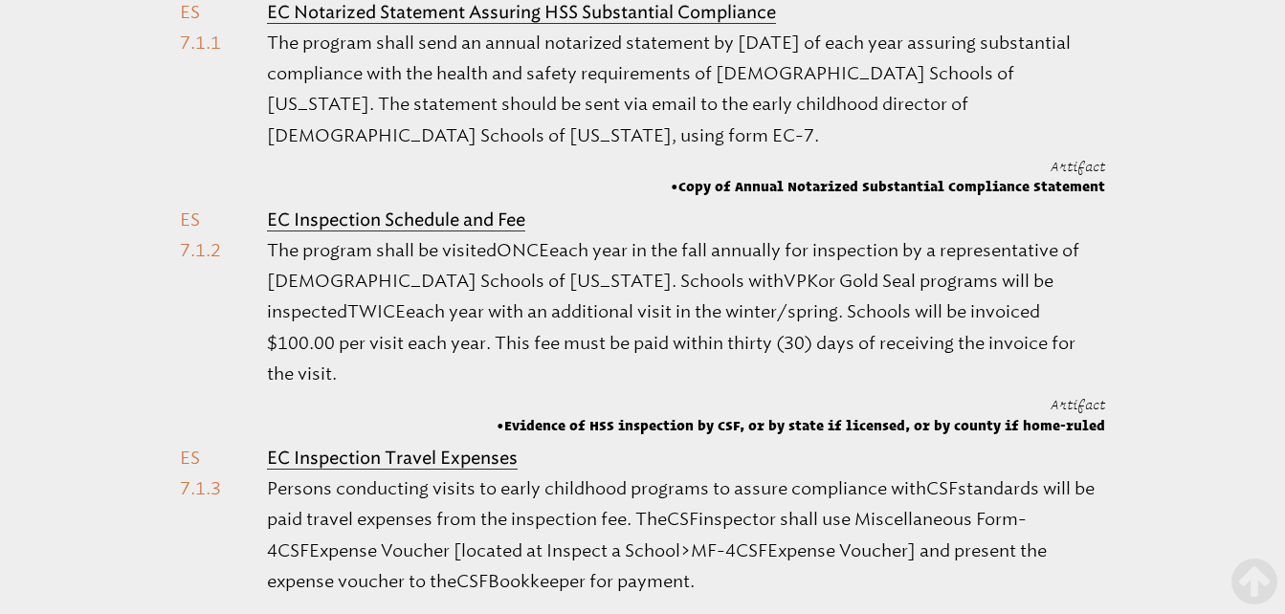
scroll to position [957, 0]
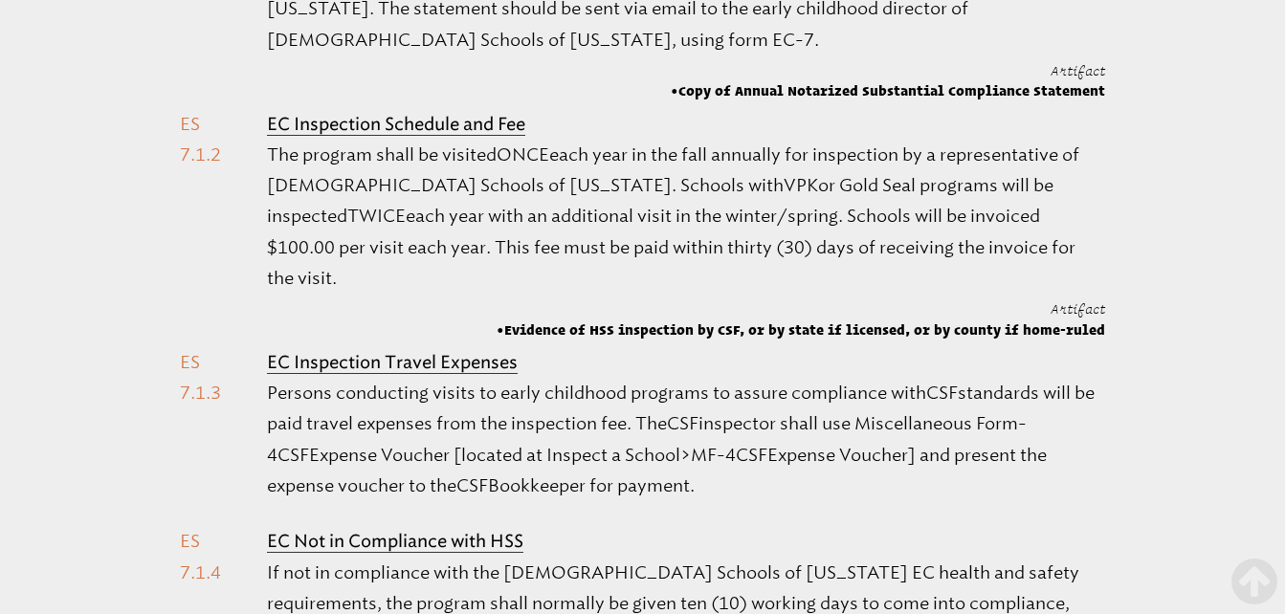
click at [559, 410] on p "Persons conducting visits to early childhood programs to assure compliance with…" at bounding box center [686, 439] width 838 height 123
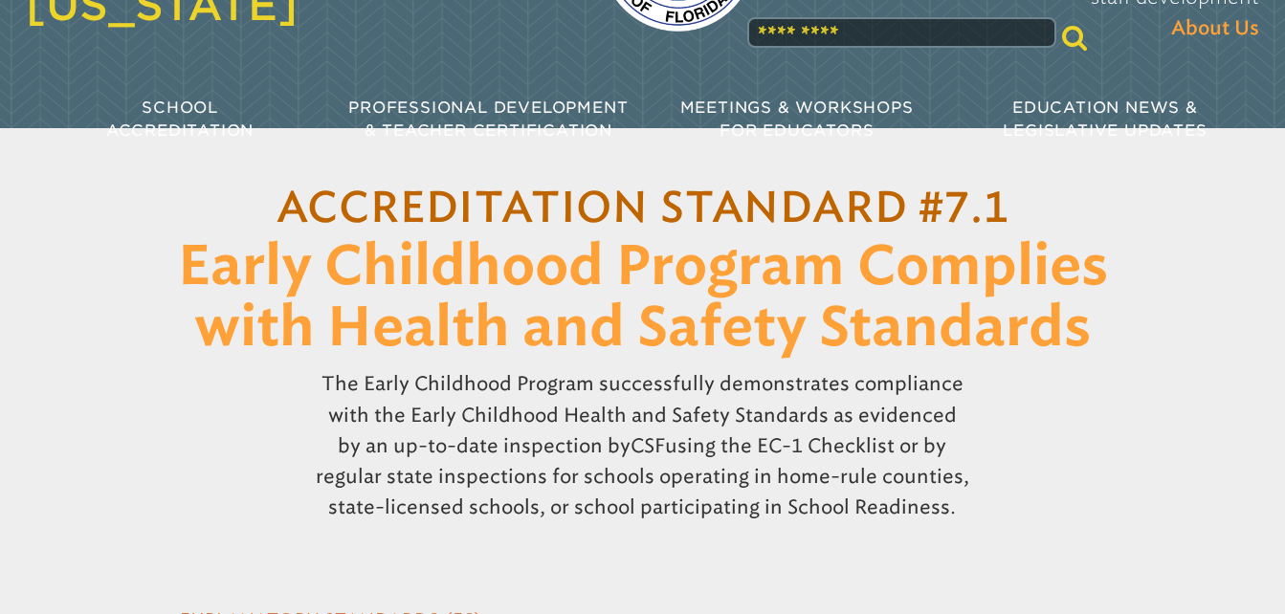
scroll to position [0, 0]
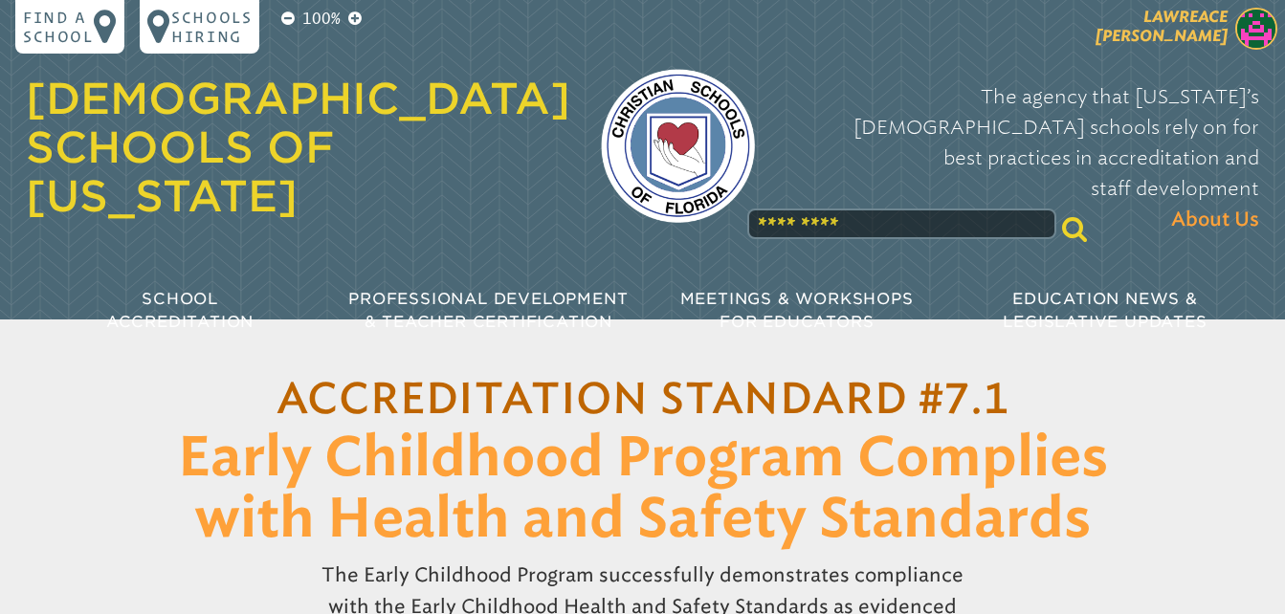
click at [1255, 28] on img at bounding box center [1257, 29] width 42 height 42
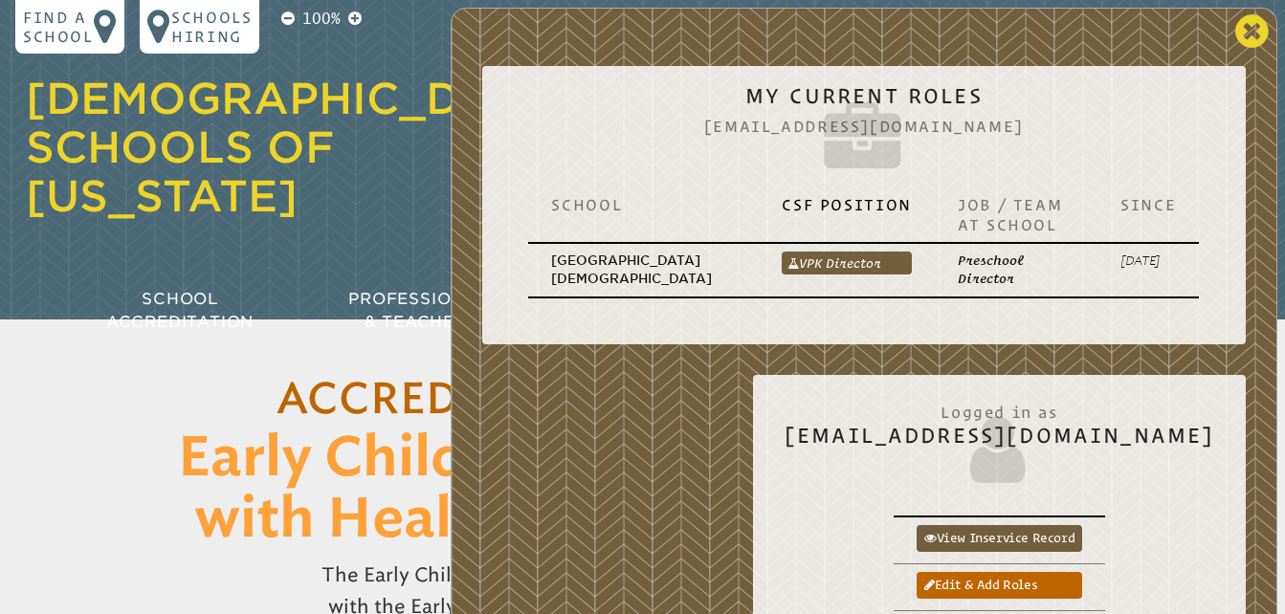
click at [1251, 22] on icon at bounding box center [1252, 31] width 33 height 38
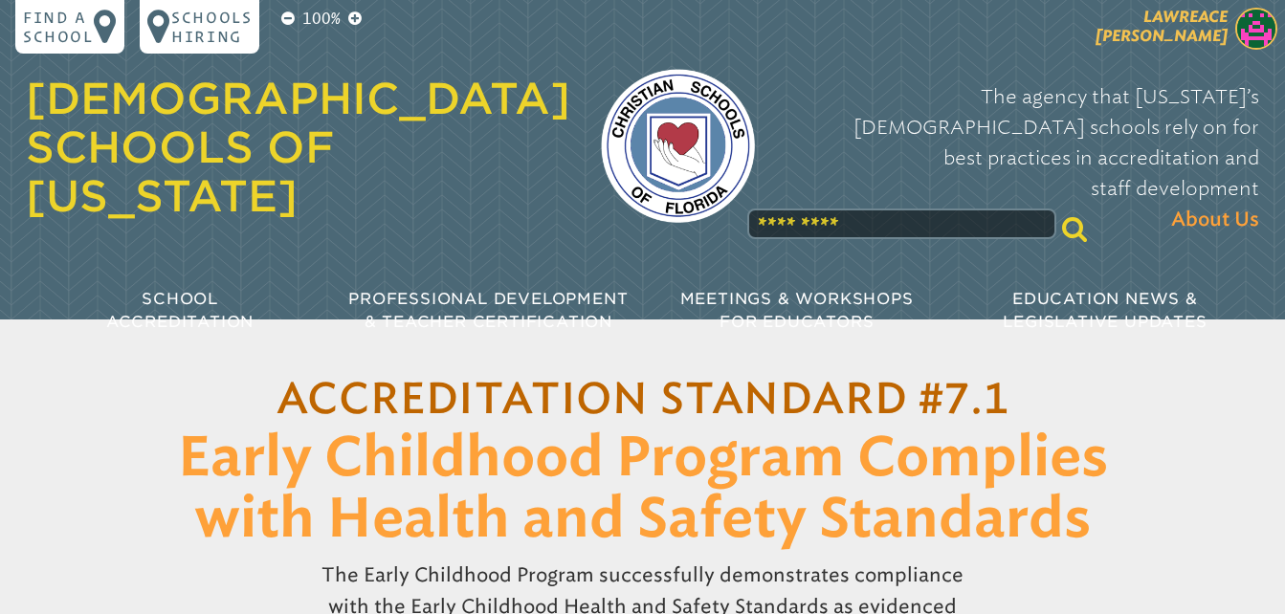
click at [1190, 18] on span "Lawreace Hernandez" at bounding box center [1162, 26] width 132 height 37
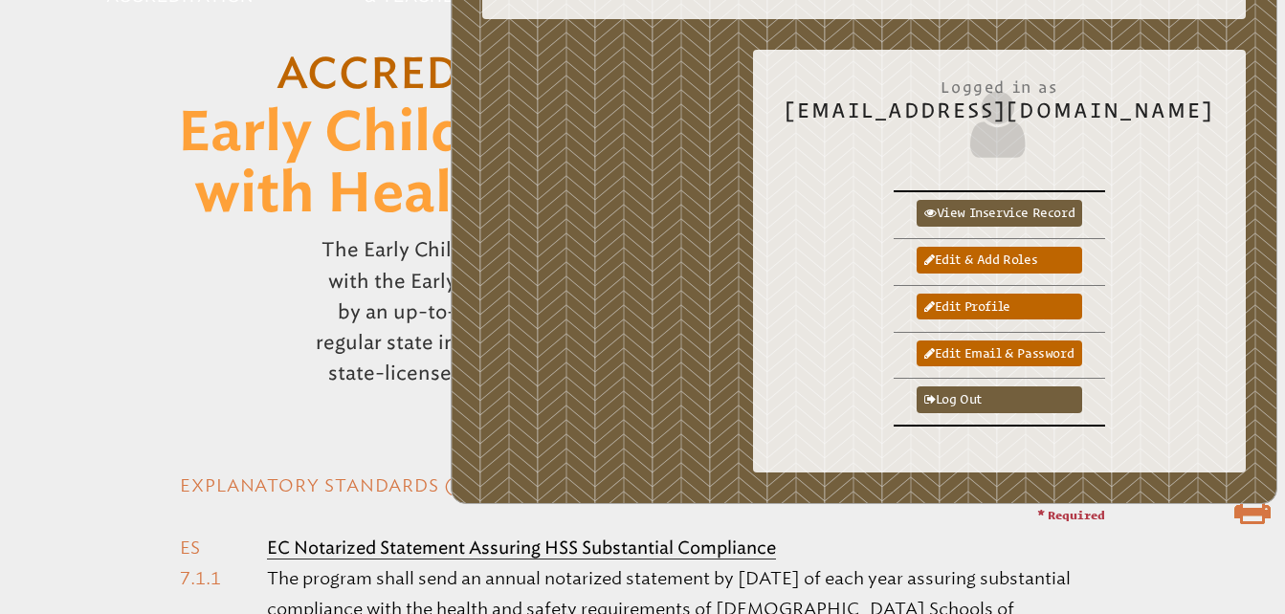
scroll to position [479, 0]
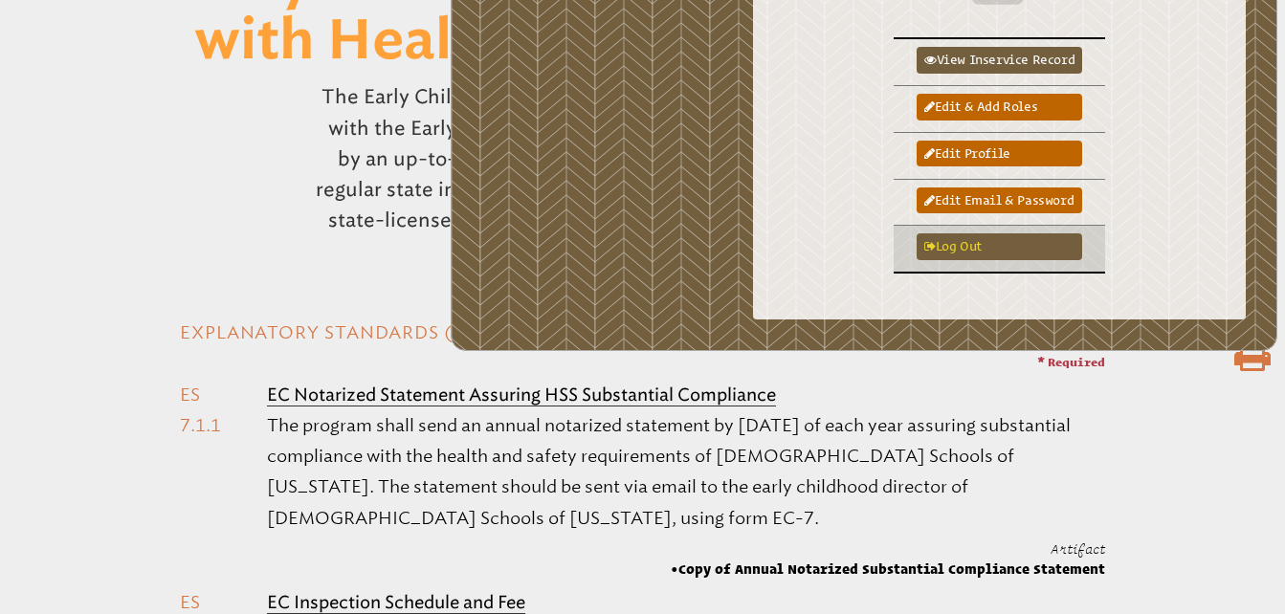
click at [991, 241] on link "Log out" at bounding box center [1000, 247] width 166 height 27
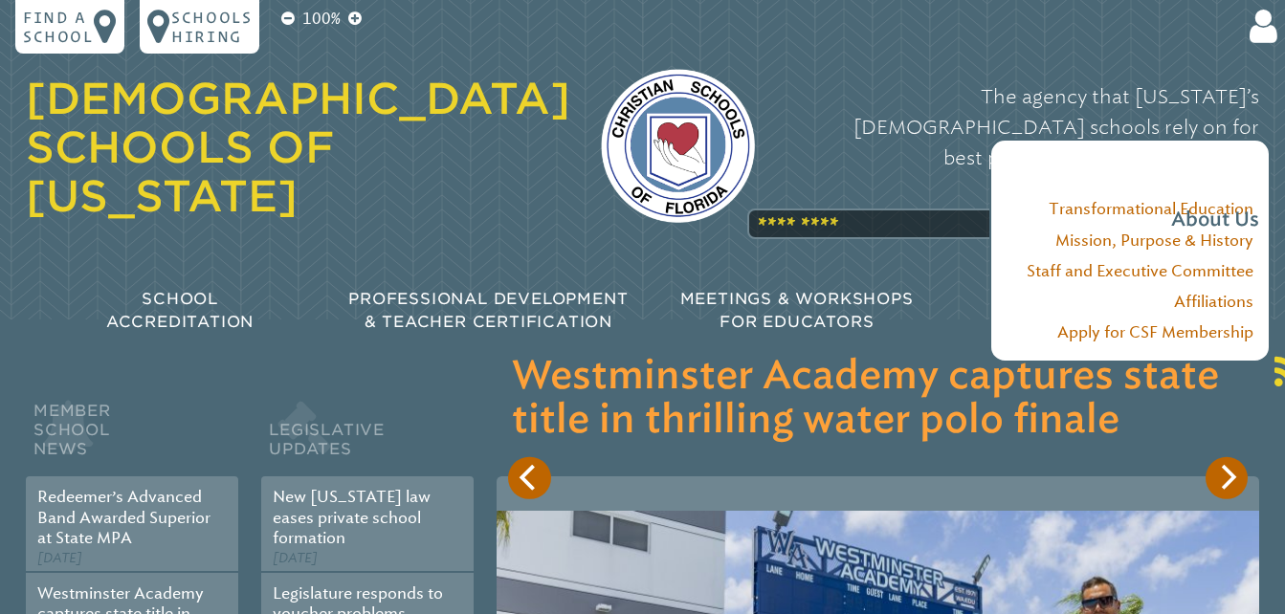
type input "**********"
click at [836, 170] on p "The agency that [US_STATE]’s [DEMOGRAPHIC_DATA] schools rely on for best practi…" at bounding box center [1023, 158] width 474 height 154
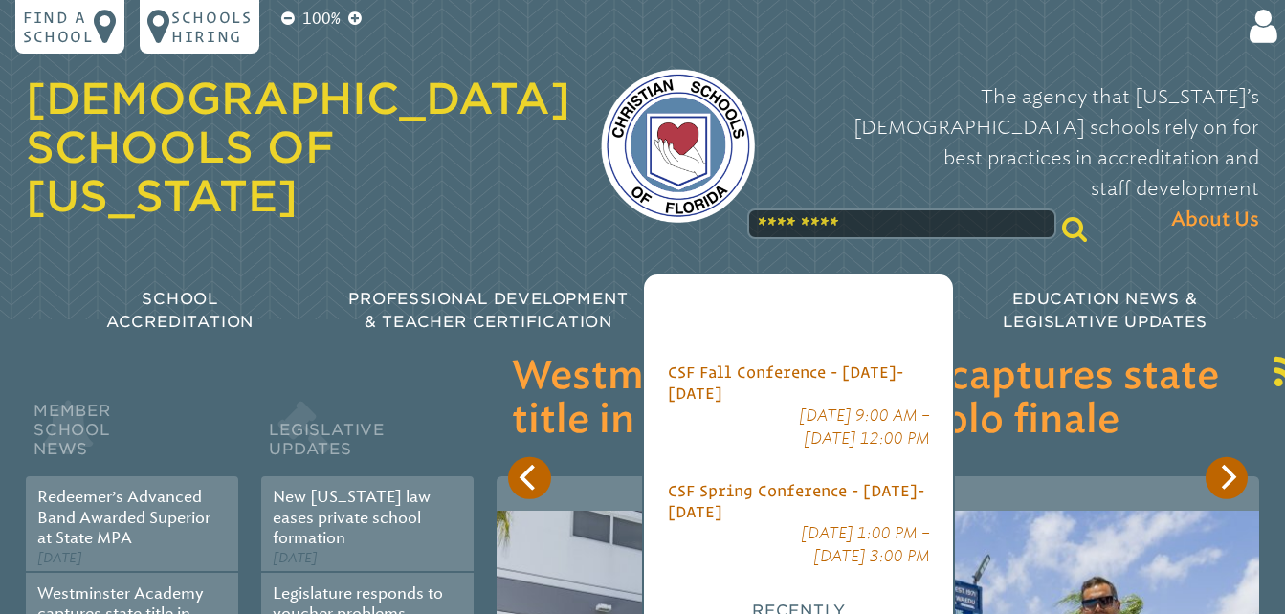
click at [793, 273] on div "Meetings & Workshops for Educators" at bounding box center [796, 312] width 308 height 78
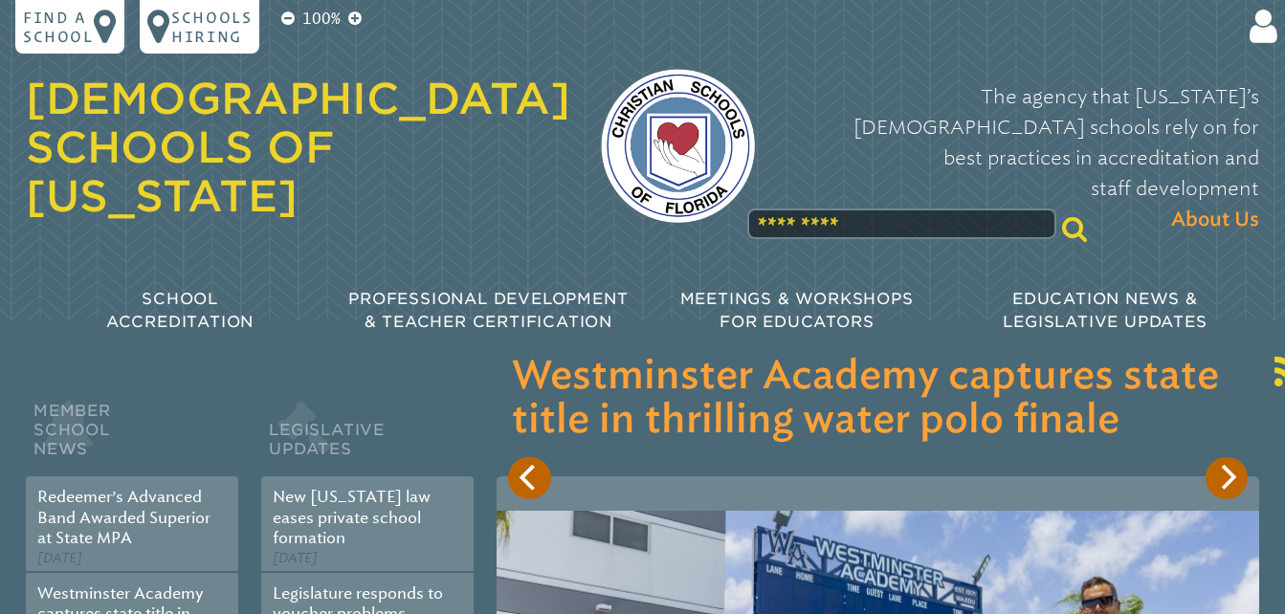
click at [790, 209] on input "text" at bounding box center [901, 224] width 308 height 31
type input "**********"
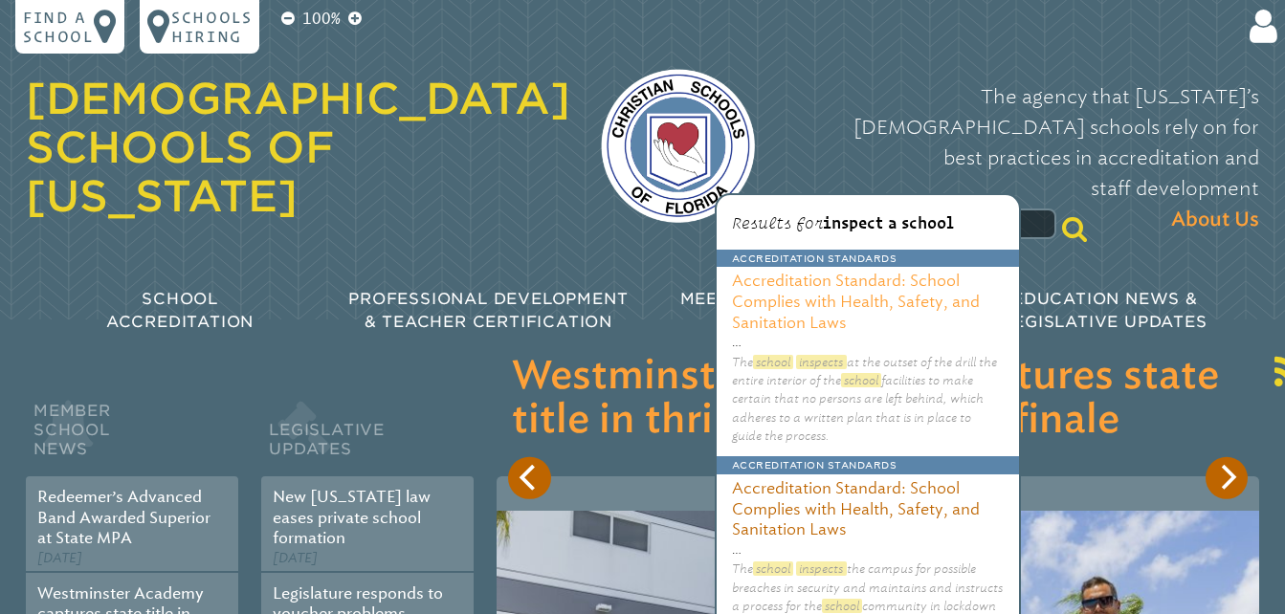
click at [796, 293] on h3 "Accreditation Standard: School Complies with Health, Safety, and Sanitation Laws" at bounding box center [868, 300] width 302 height 66
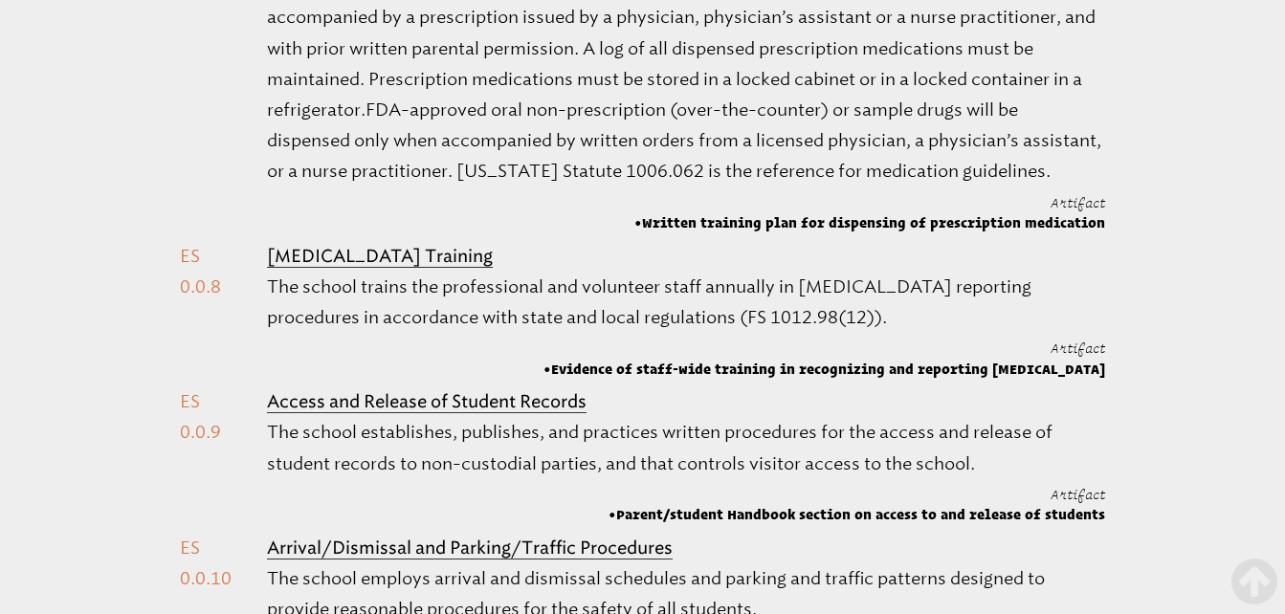
scroll to position [2105, 0]
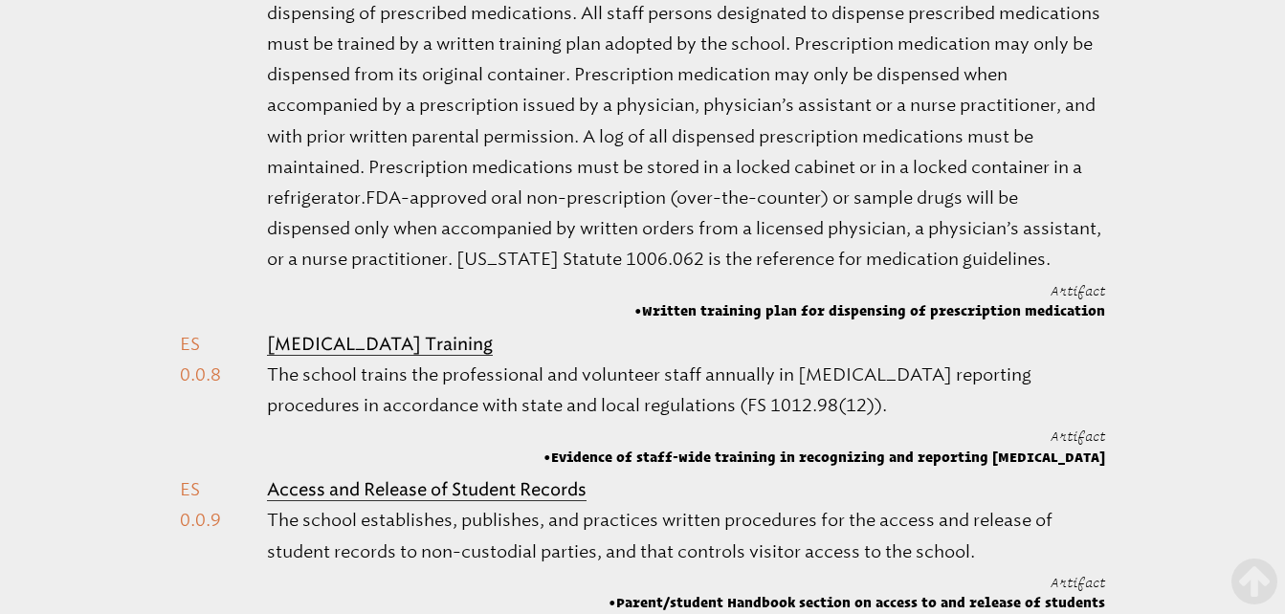
type input "**********"
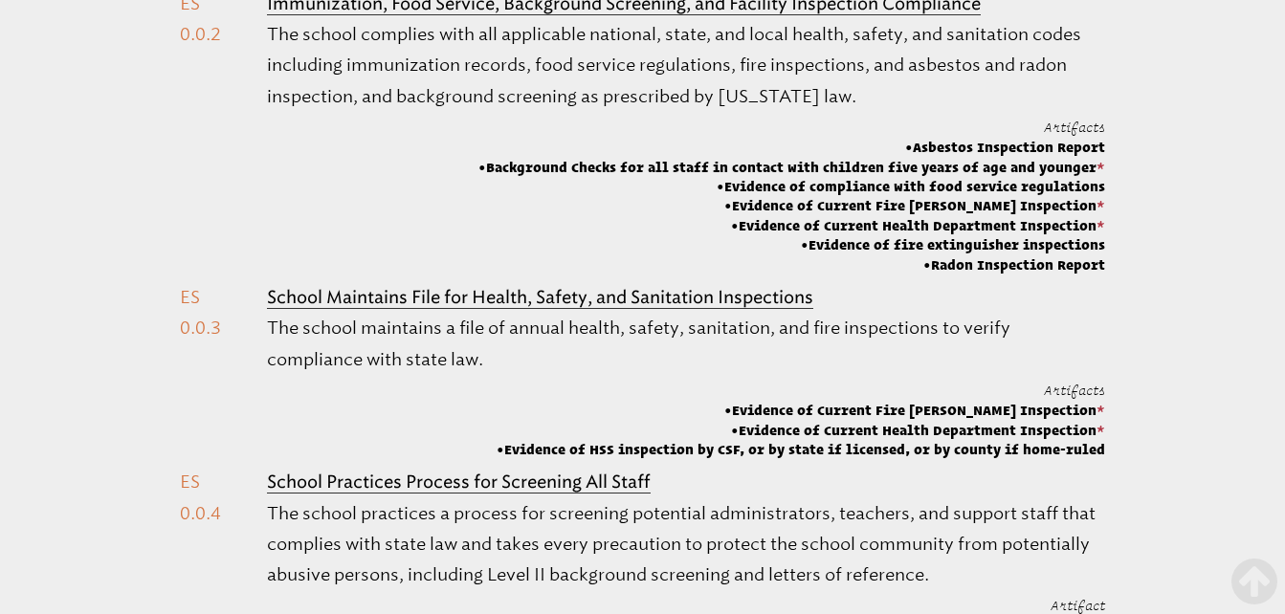
scroll to position [0, 0]
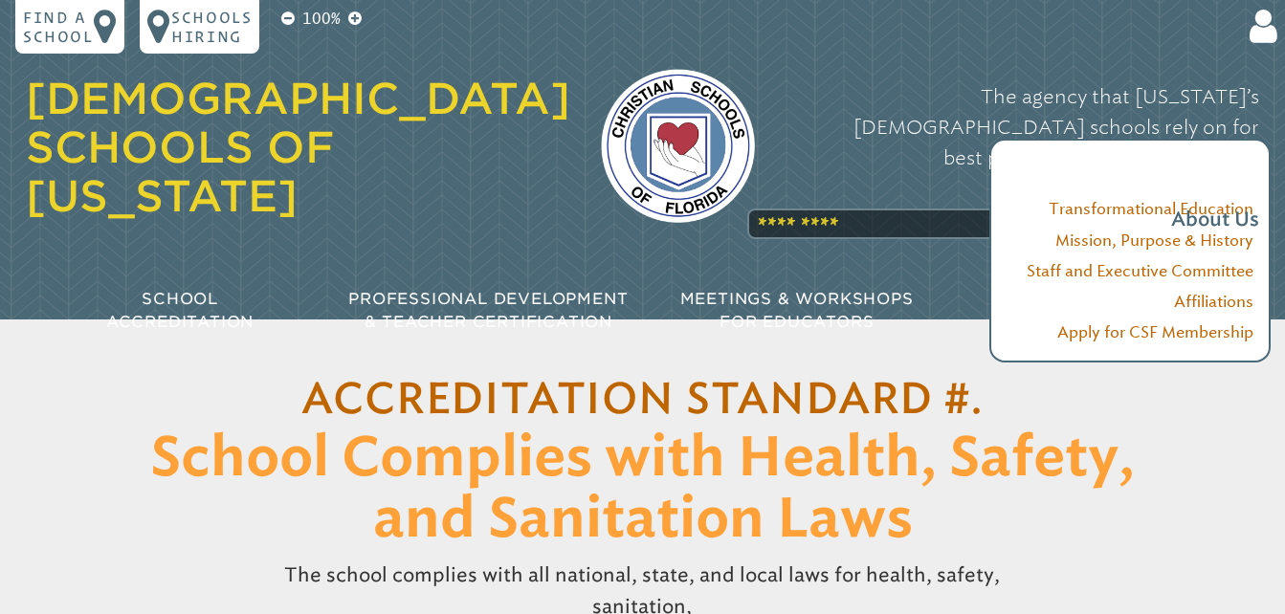
click at [816, 177] on div "The agency that Florida’s Christian schools rely on for best practices in accre…" at bounding box center [1023, 157] width 474 height 192
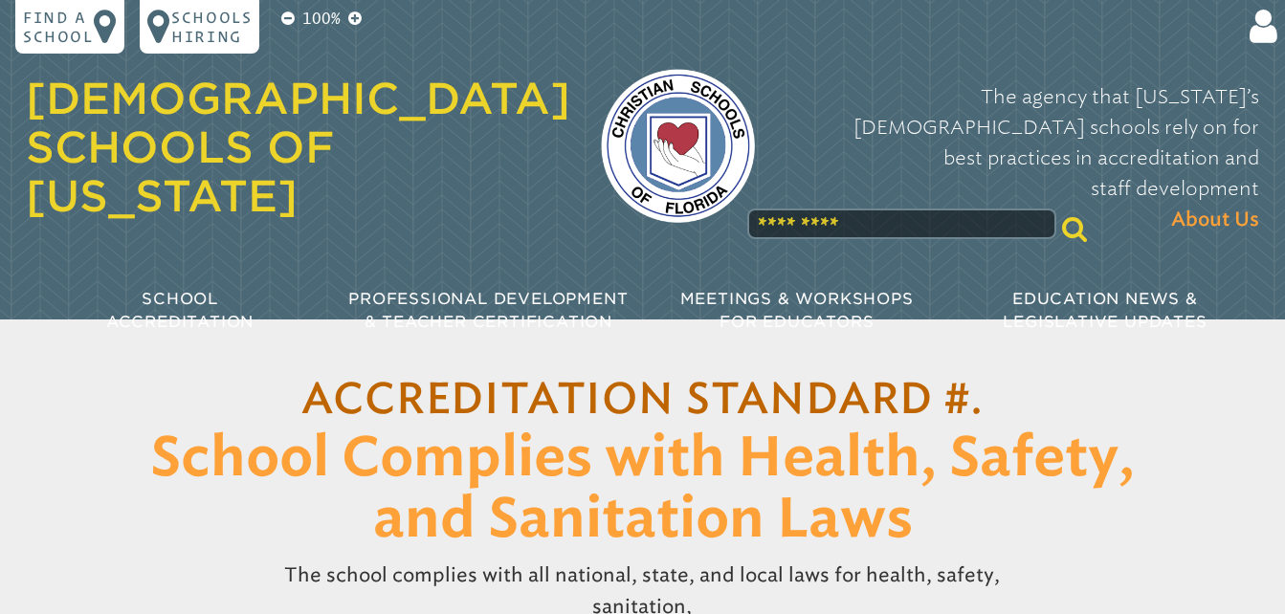
click at [804, 205] on div at bounding box center [919, 229] width 350 height 48
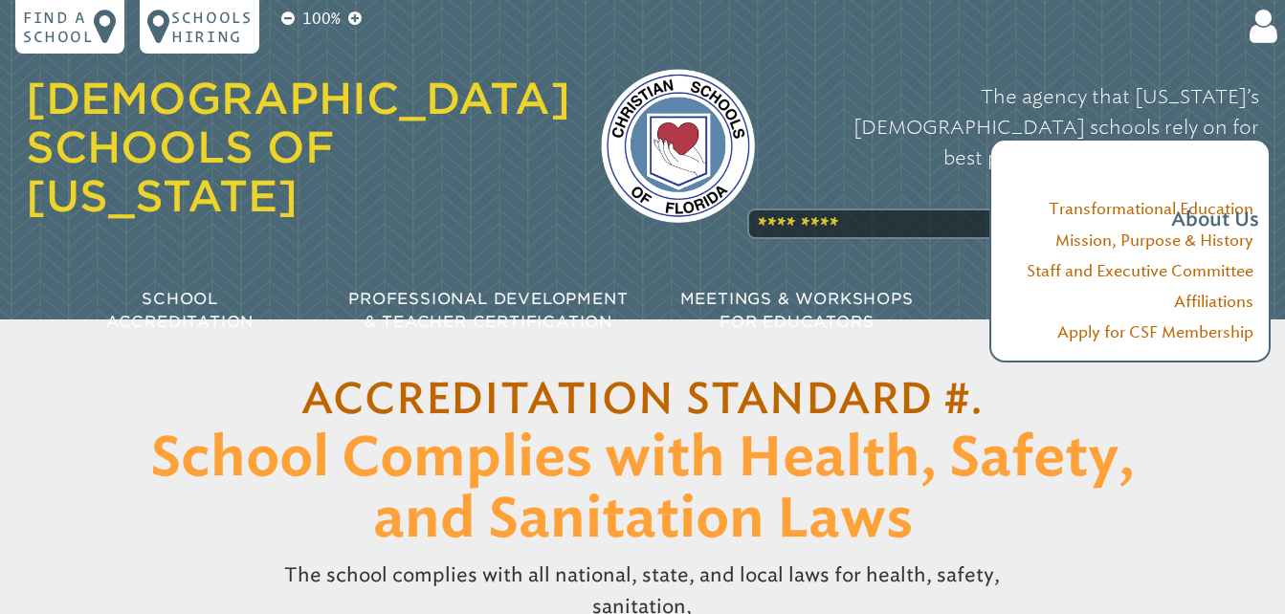
click at [806, 167] on p "The agency that Florida’s Christian schools rely on for best practices in accre…" at bounding box center [1023, 158] width 474 height 154
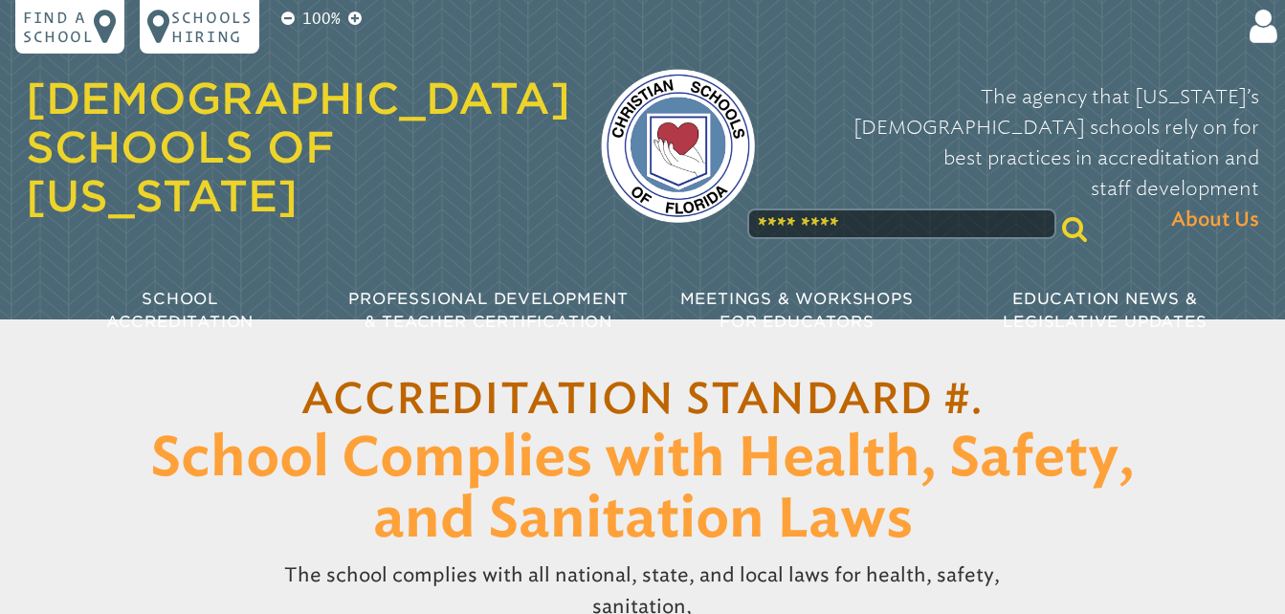
click at [797, 208] on div "Christian Schools of Florida The agency that Florida’s Christian schools rely o…" at bounding box center [643, 182] width 1264 height 365
click at [793, 209] on input "text" at bounding box center [901, 224] width 308 height 31
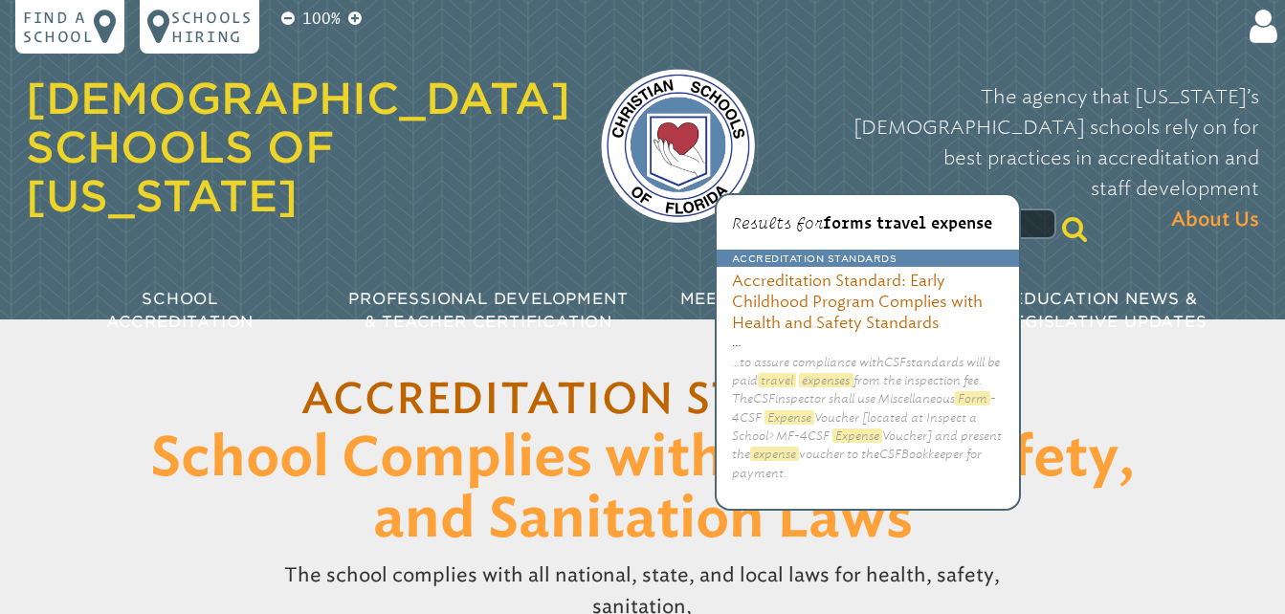
type input "**********"
click at [797, 300] on h3 "Accreditation Standard: Early Childhood Program Complies with Health and Safety…" at bounding box center [868, 300] width 302 height 66
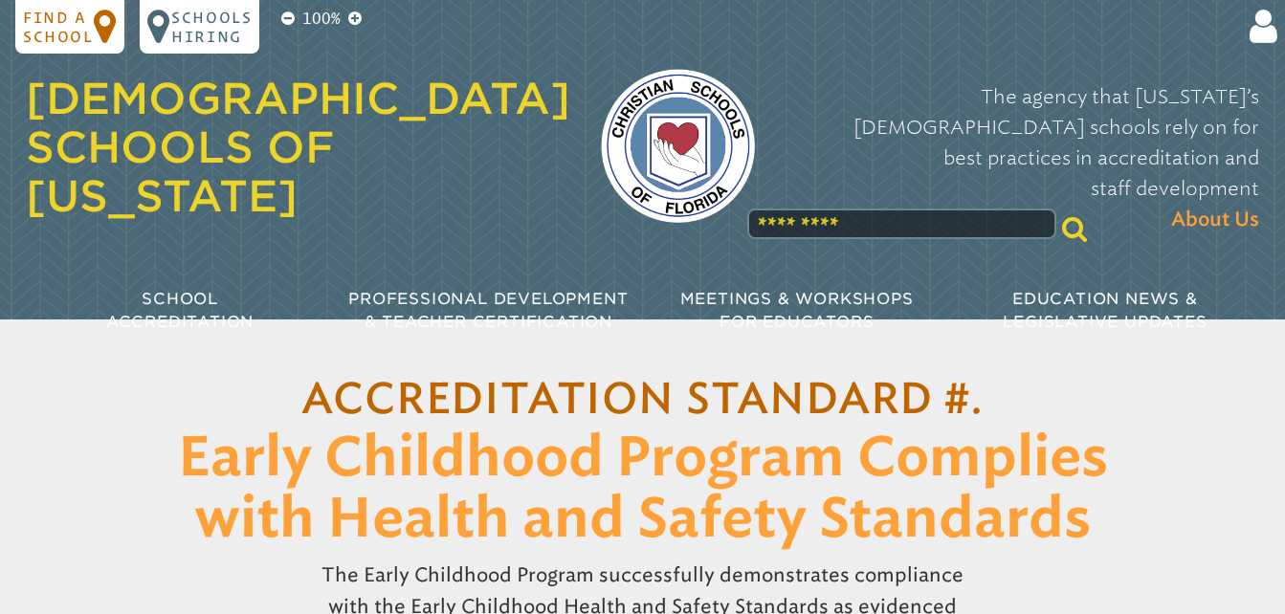
type input "**********"
click at [67, 33] on p "Find a school" at bounding box center [58, 27] width 71 height 38
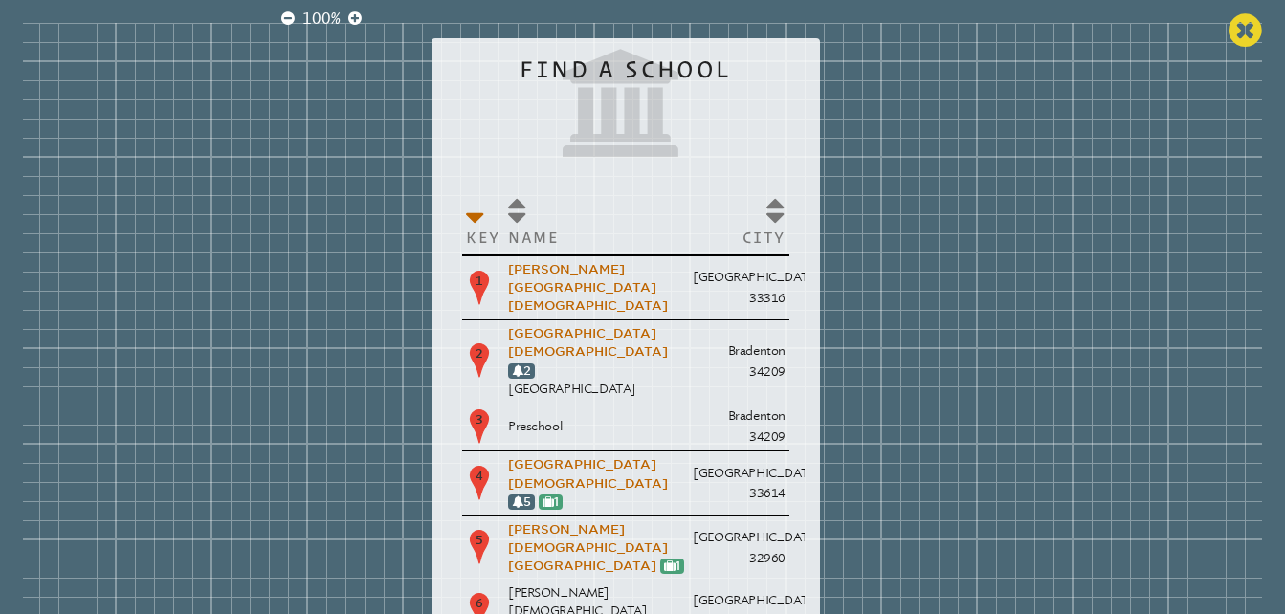
click at [1229, 50] on icon at bounding box center [1245, 30] width 33 height 38
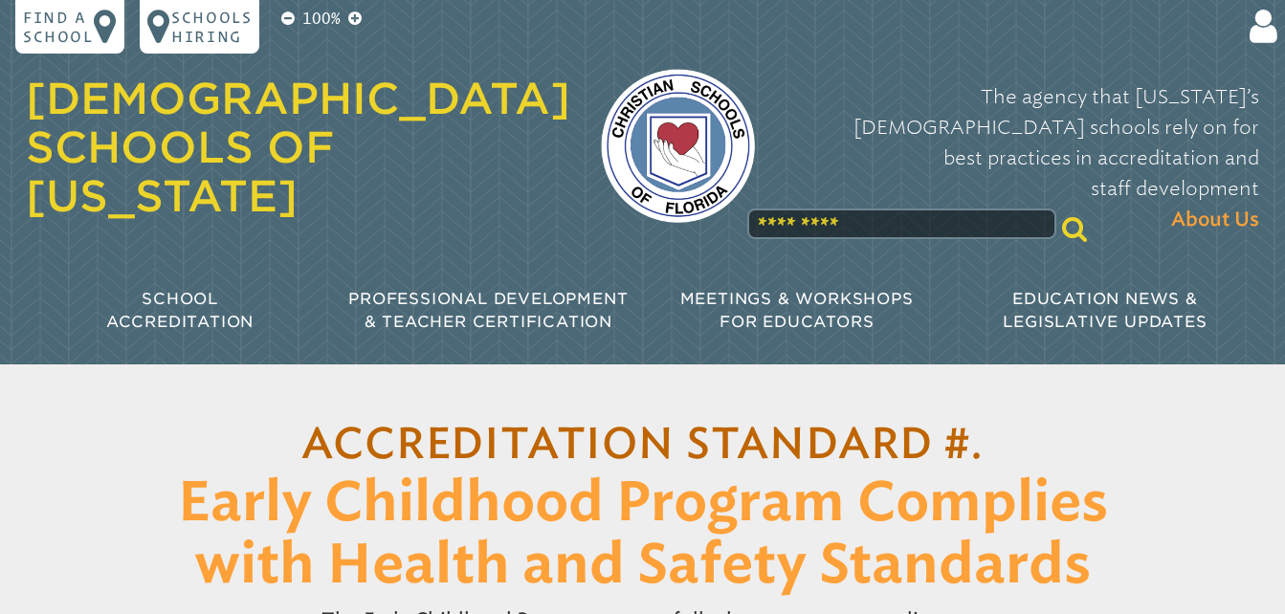
click at [145, 131] on link "[DEMOGRAPHIC_DATA] Schools of [US_STATE]" at bounding box center [298, 147] width 545 height 149
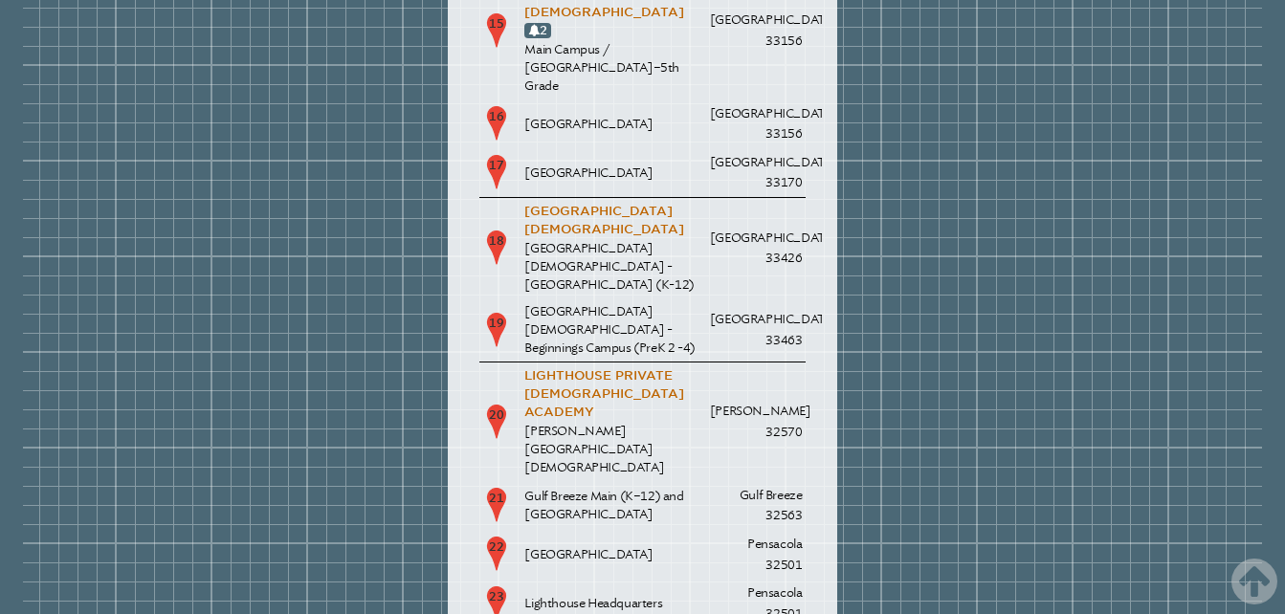
scroll to position [3828, 0]
